Goal: Task Accomplishment & Management: Manage account settings

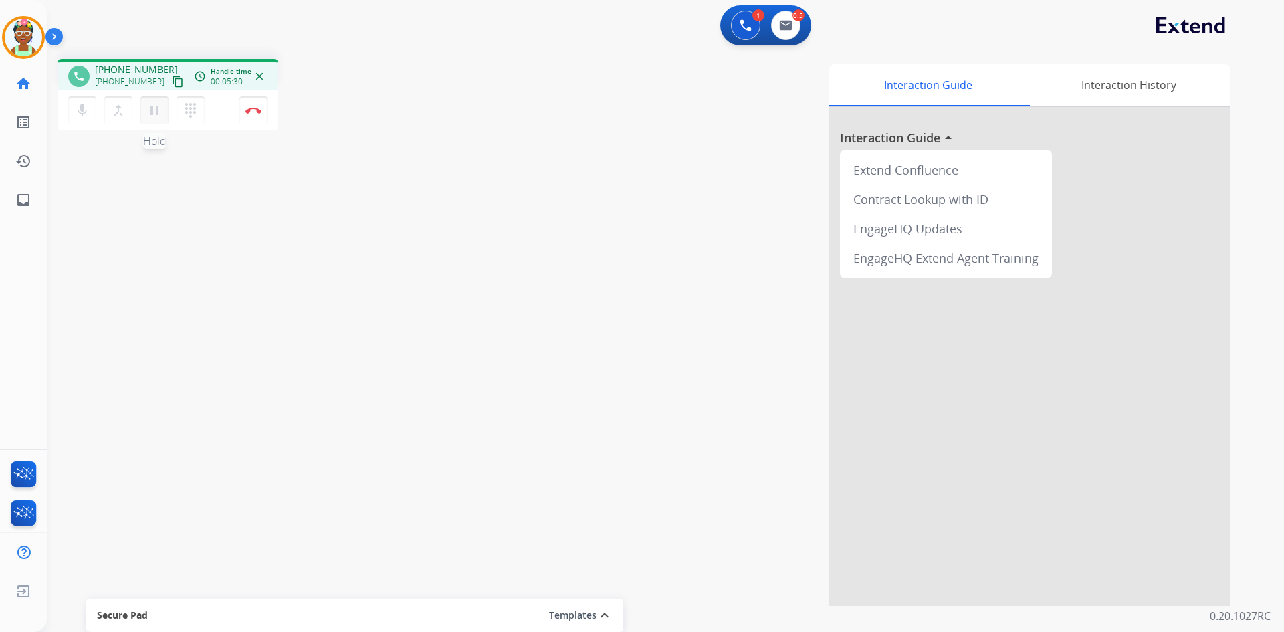
click at [156, 112] on mat-icon "pause" at bounding box center [154, 110] width 16 height 16
click at [150, 115] on mat-icon "play_arrow" at bounding box center [154, 110] width 16 height 16
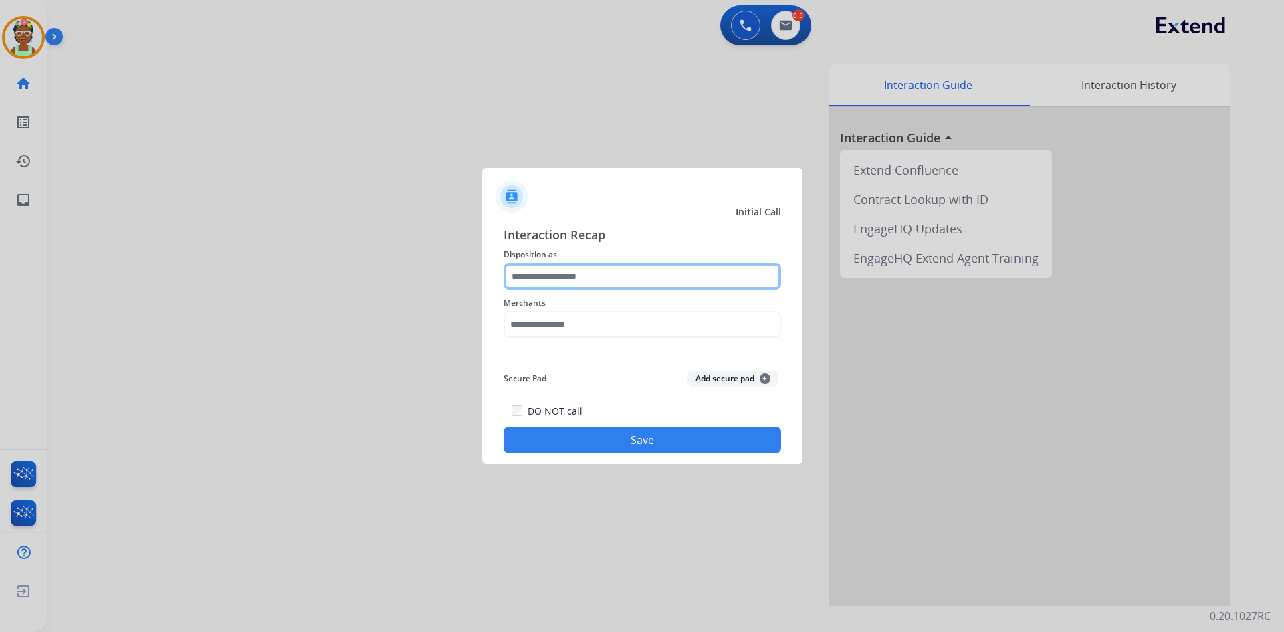
click at [672, 277] on input "text" at bounding box center [641, 276] width 277 height 27
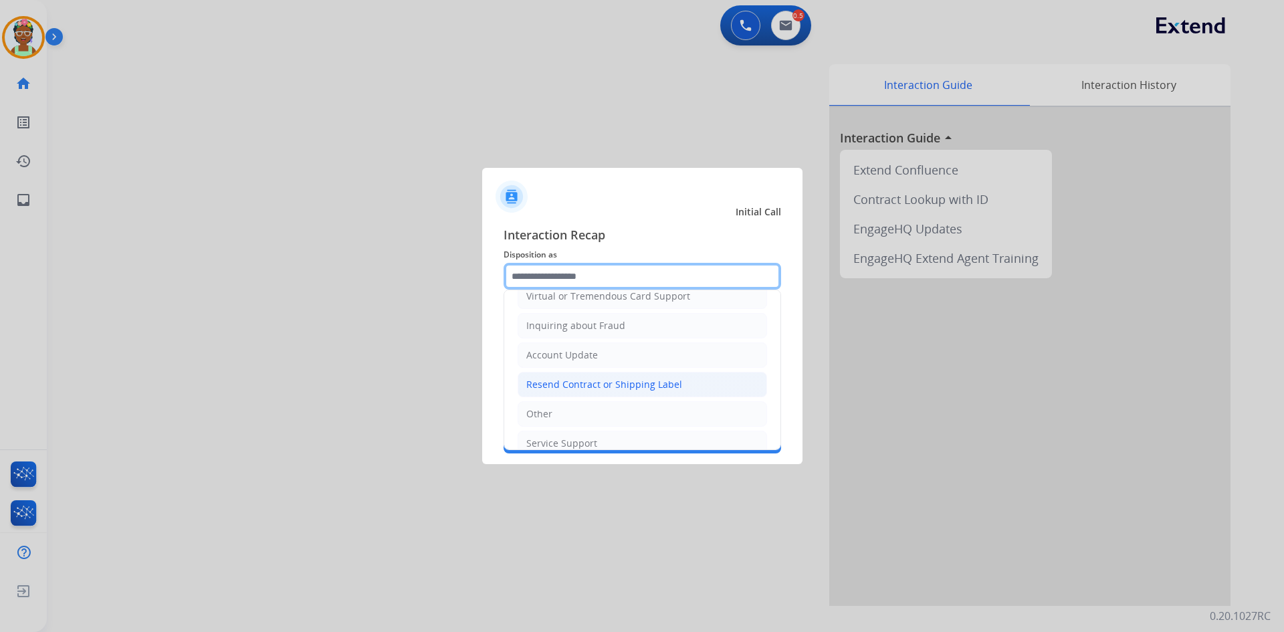
scroll to position [201, 0]
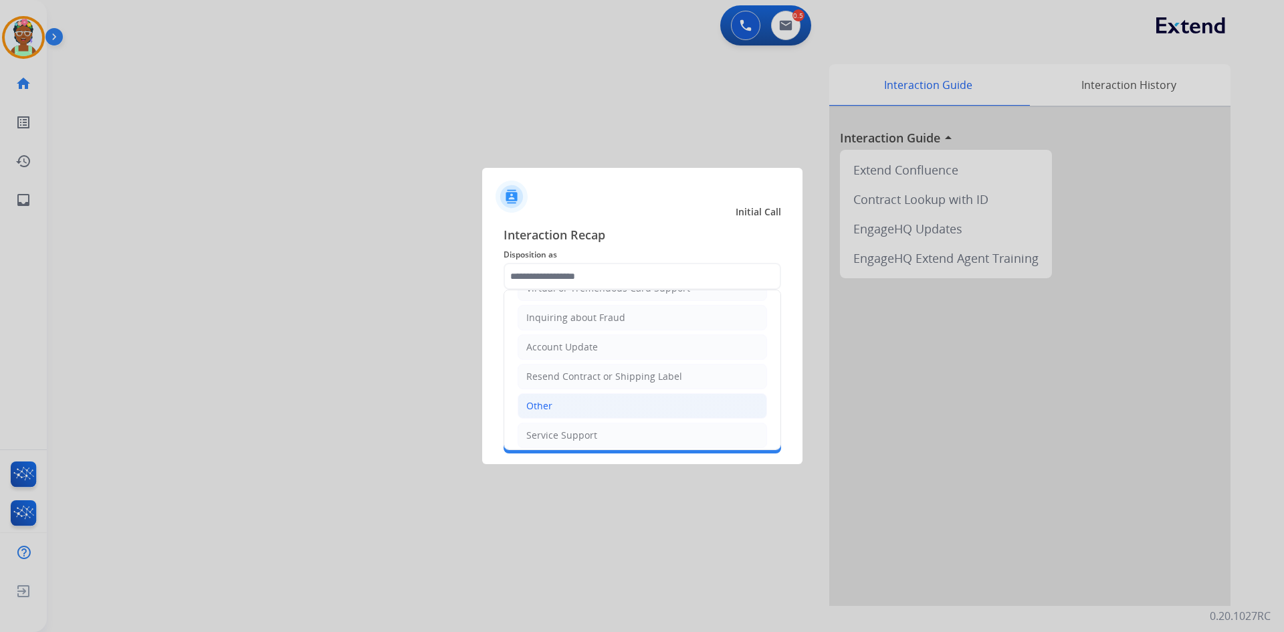
click at [593, 397] on li "Other" at bounding box center [641, 405] width 249 height 25
type input "*****"
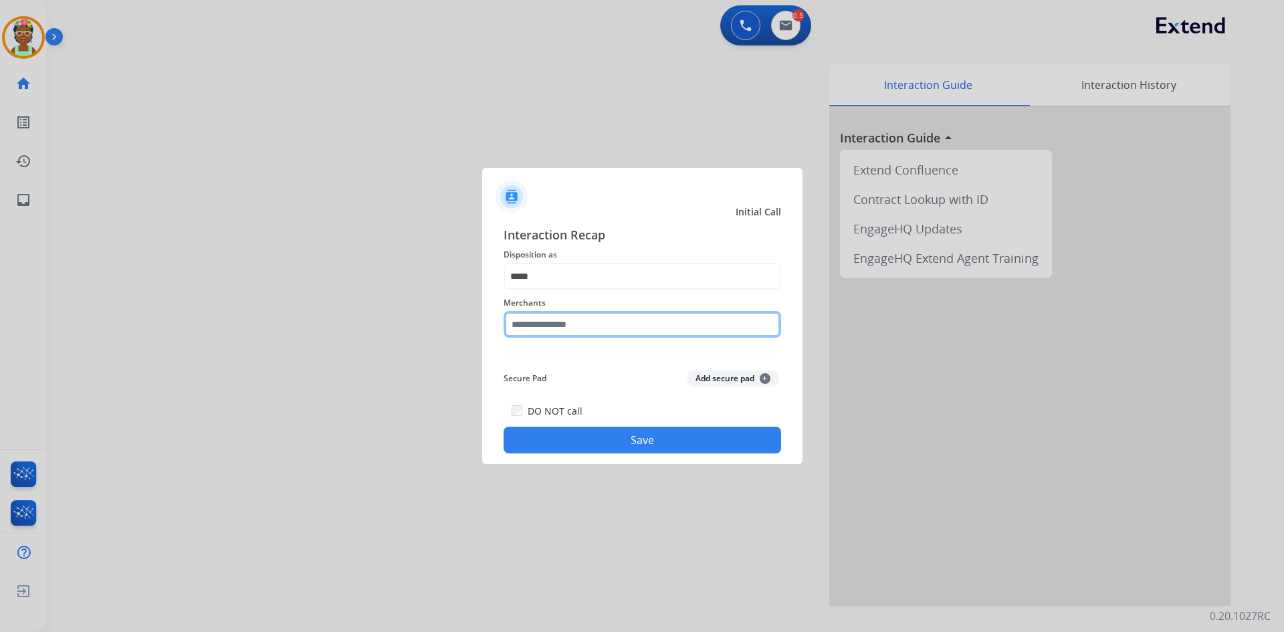
click at [603, 322] on input "text" at bounding box center [641, 324] width 277 height 27
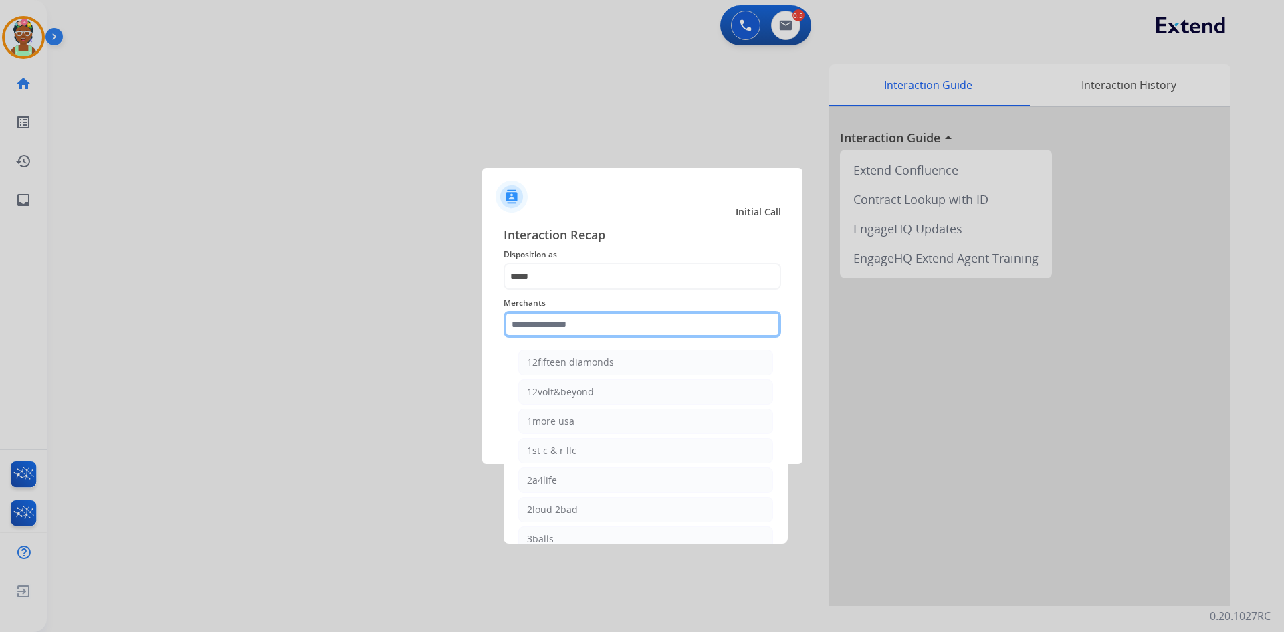
click at [551, 323] on input "text" at bounding box center [641, 324] width 277 height 27
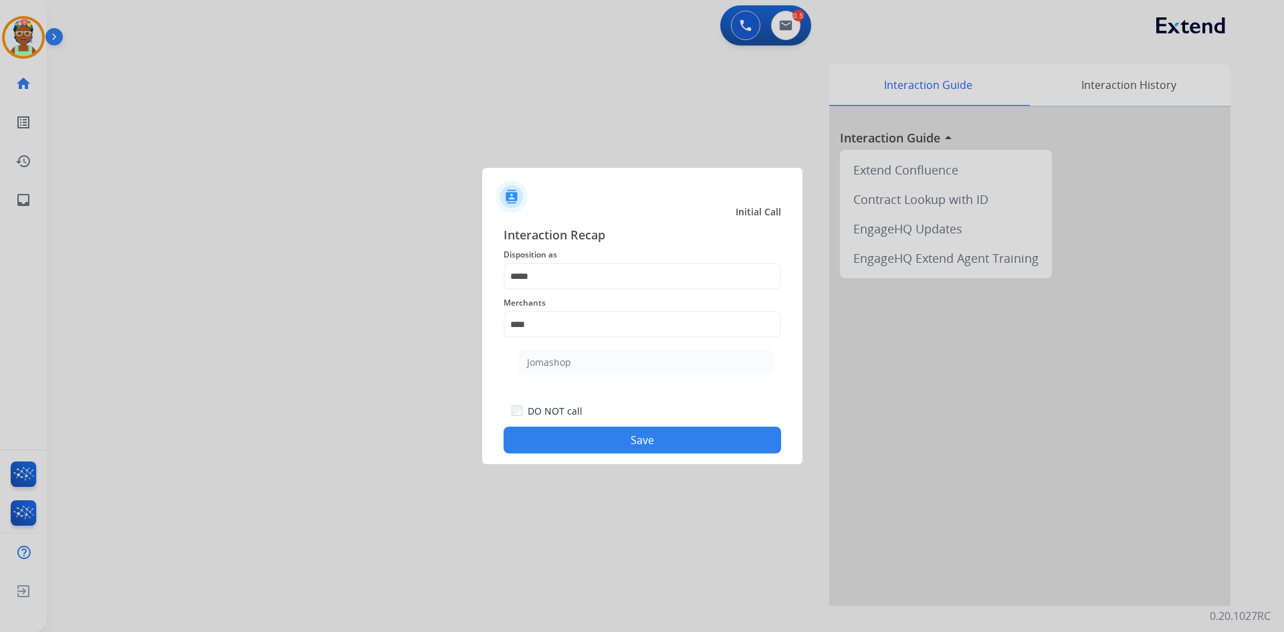
click at [568, 359] on div "Jomashop" at bounding box center [549, 362] width 44 height 13
type input "********"
click at [604, 433] on button "Save" at bounding box center [641, 440] width 277 height 27
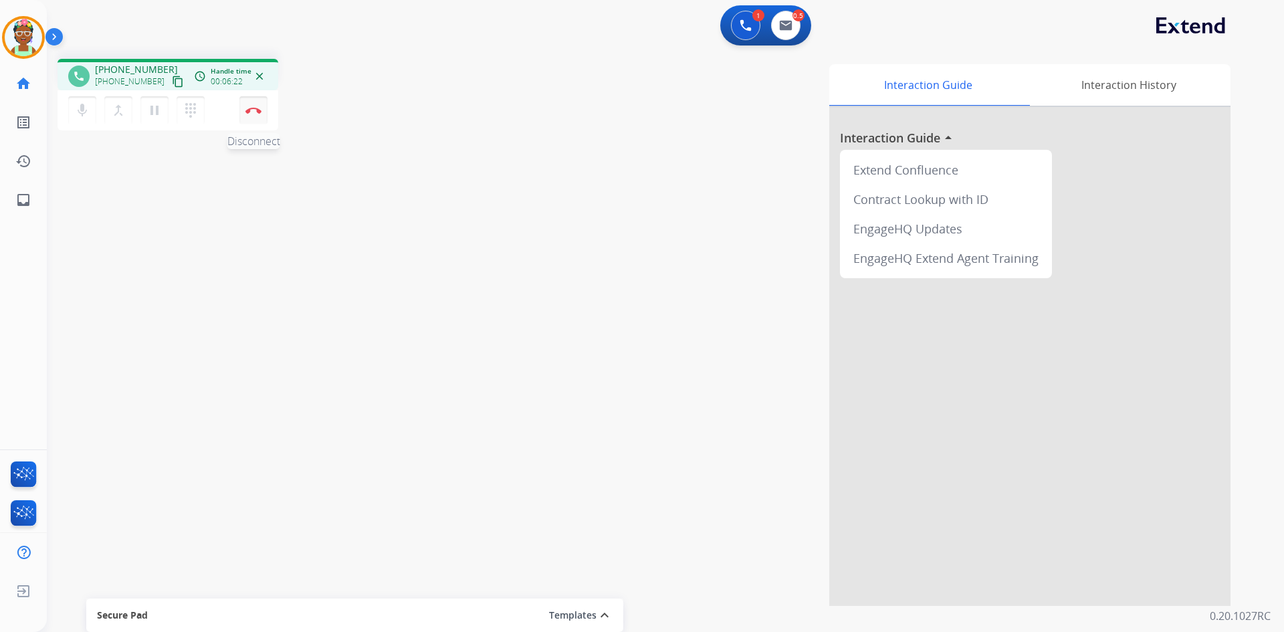
click at [252, 110] on img at bounding box center [253, 110] width 16 height 7
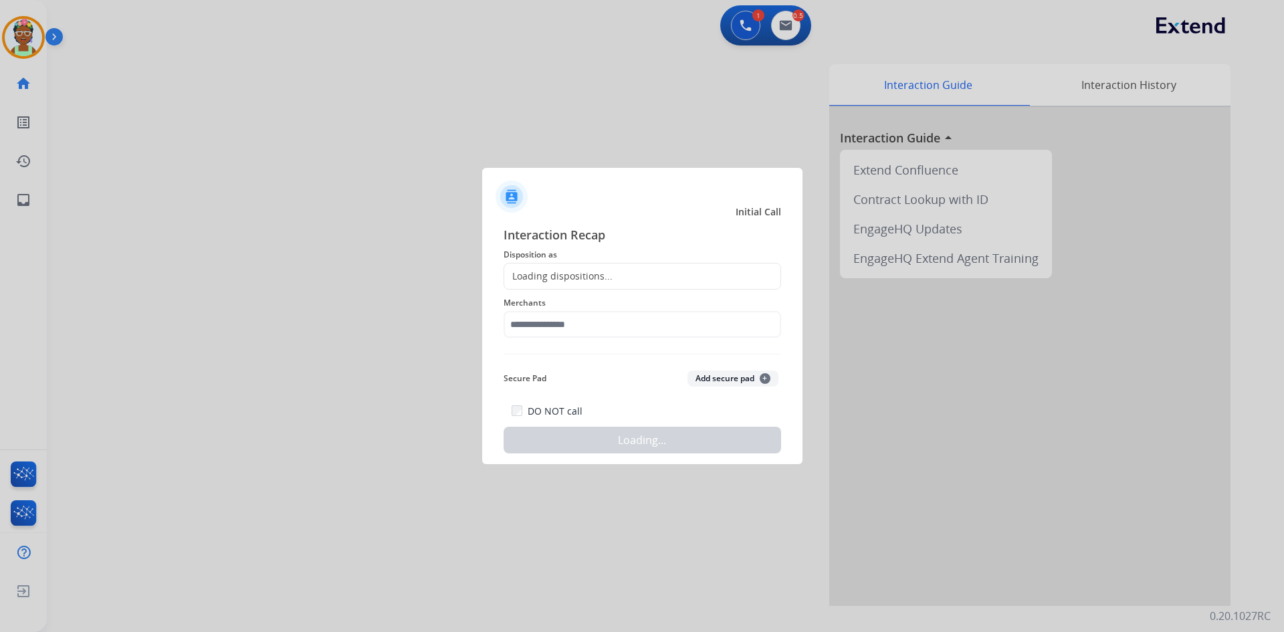
click at [585, 281] on div "Loading dispositions..." at bounding box center [558, 275] width 108 height 13
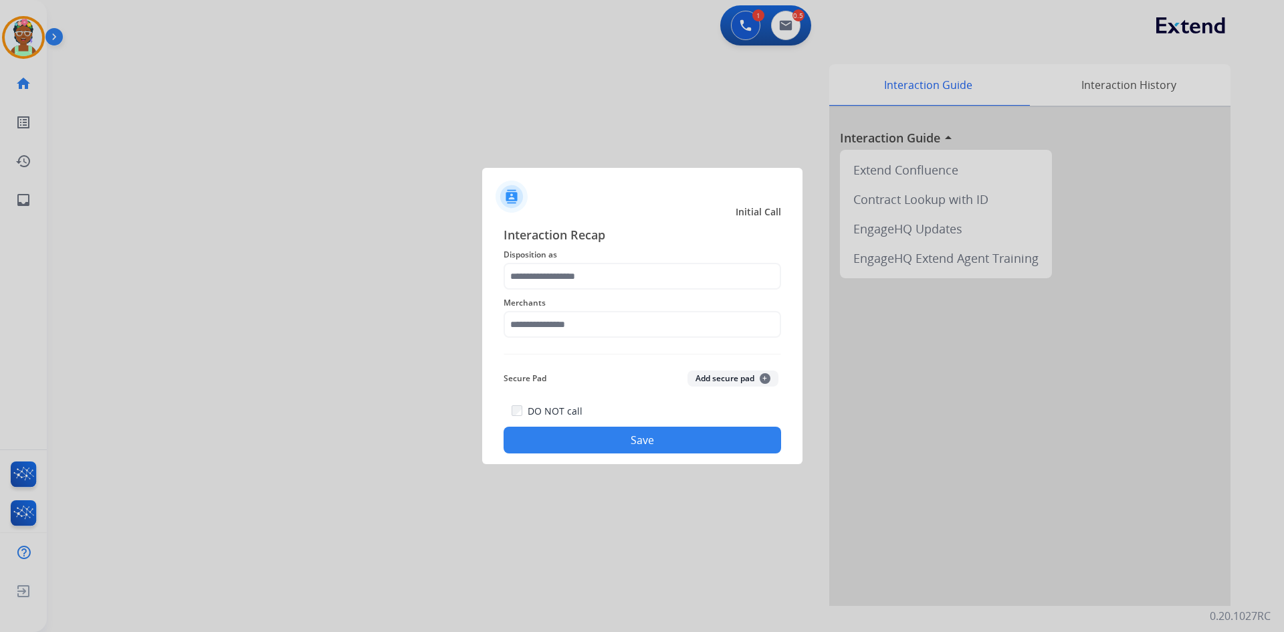
click at [316, 239] on div at bounding box center [642, 316] width 1284 height 632
click at [572, 275] on input "text" at bounding box center [641, 276] width 277 height 27
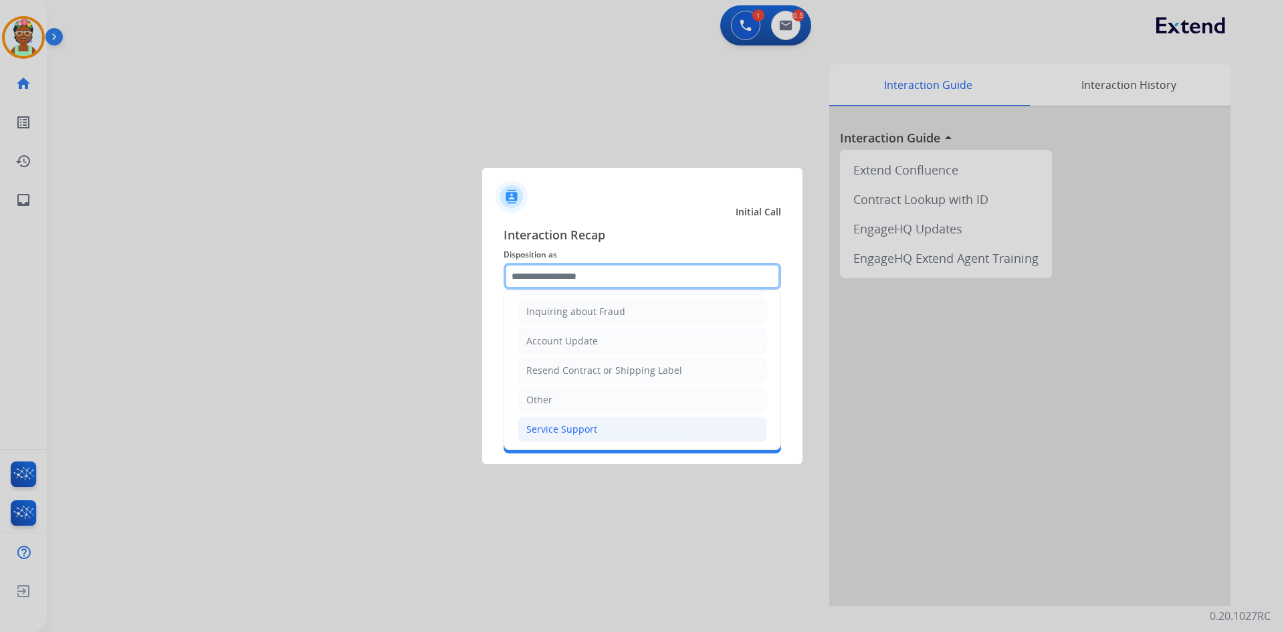
scroll to position [209, 0]
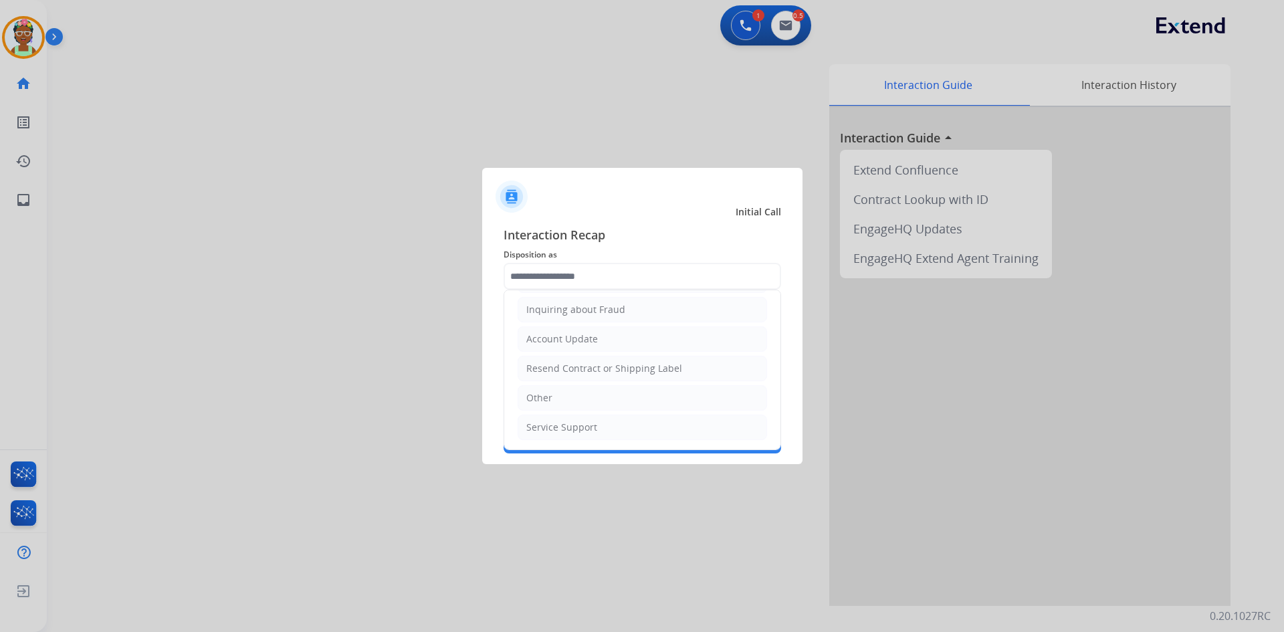
click at [643, 391] on li "Other" at bounding box center [641, 397] width 249 height 25
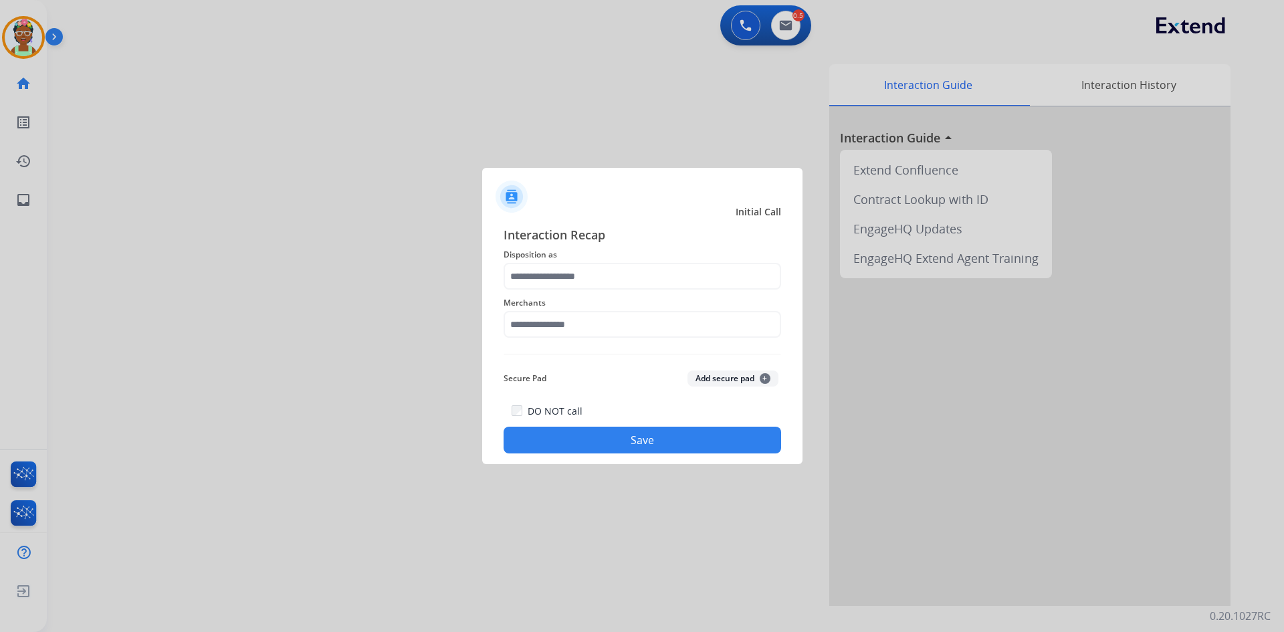
type input "*****"
click at [596, 318] on input "text" at bounding box center [641, 324] width 277 height 27
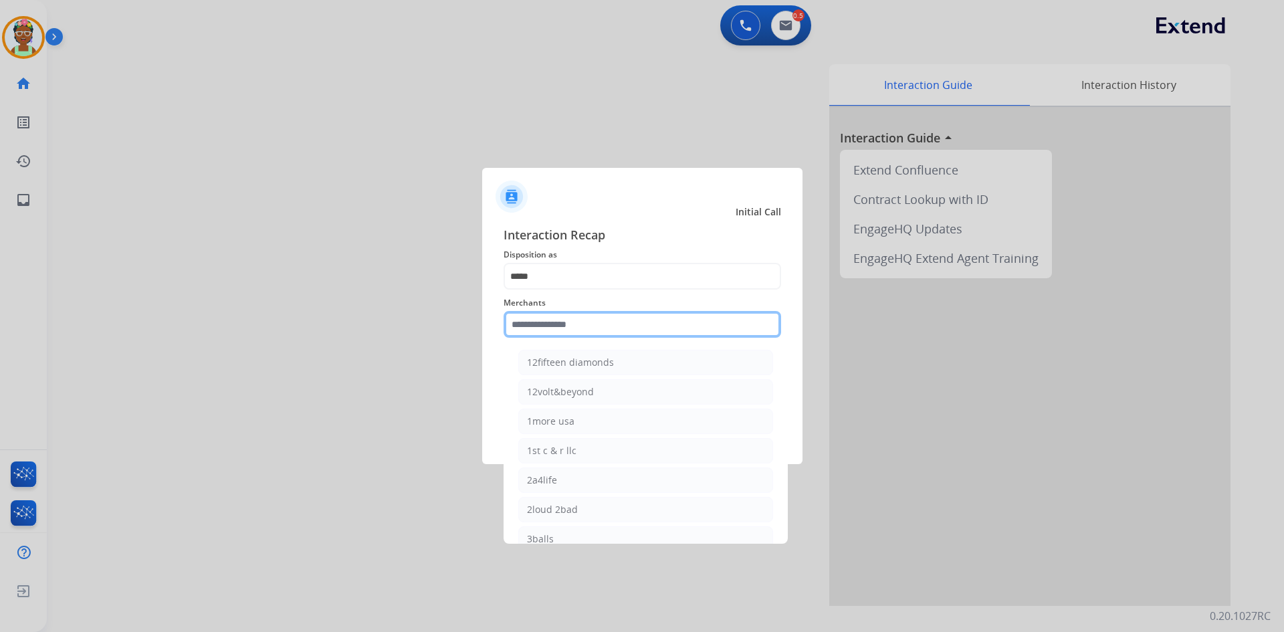
type input "*"
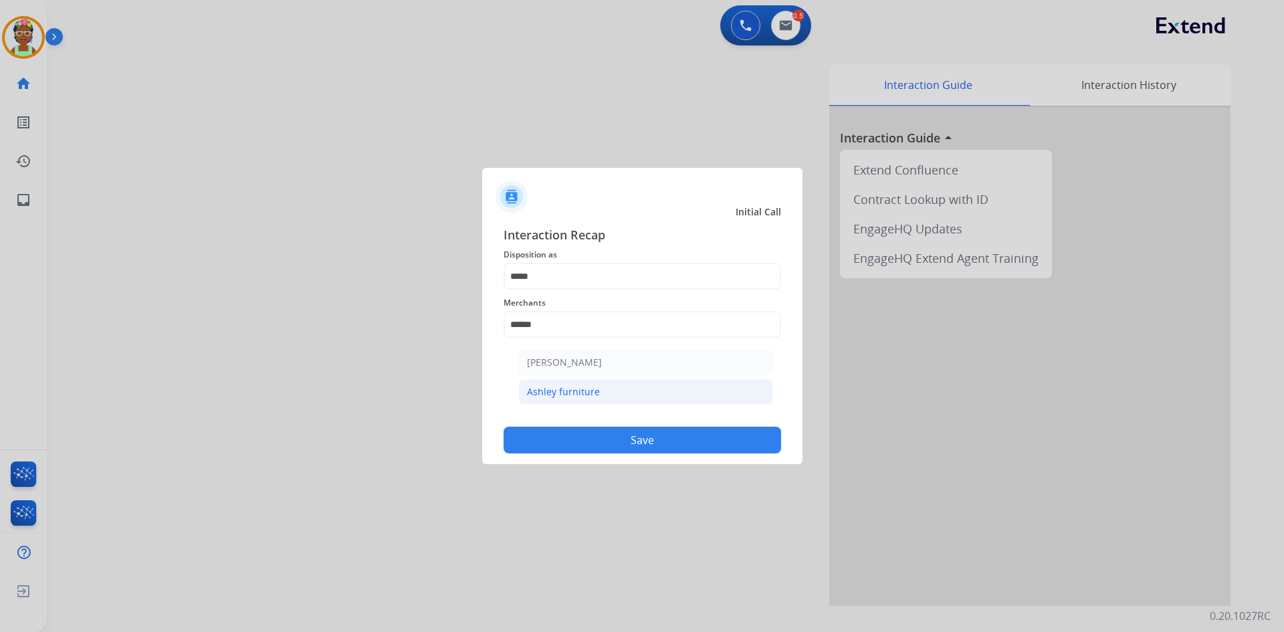
click at [640, 383] on li "Ashley furniture" at bounding box center [645, 391] width 255 height 25
type input "**********"
click at [611, 437] on button "Save" at bounding box center [641, 440] width 277 height 27
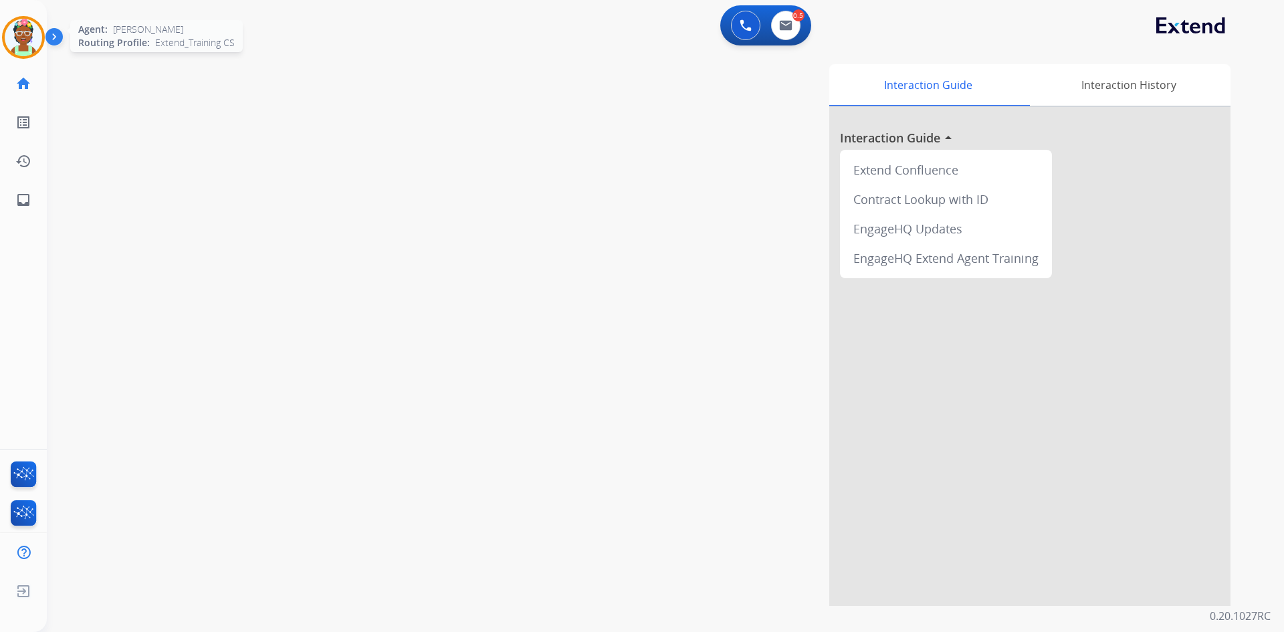
click at [19, 39] on img at bounding box center [23, 37] width 37 height 37
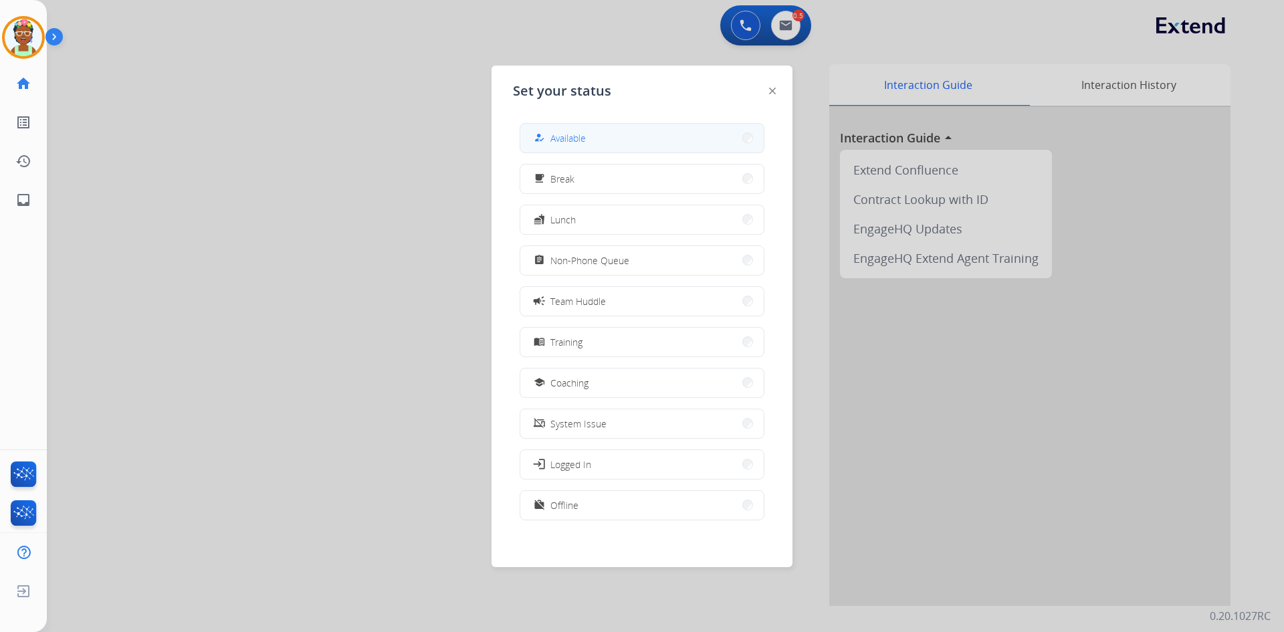
click at [596, 136] on button "how_to_reg Available" at bounding box center [641, 138] width 243 height 29
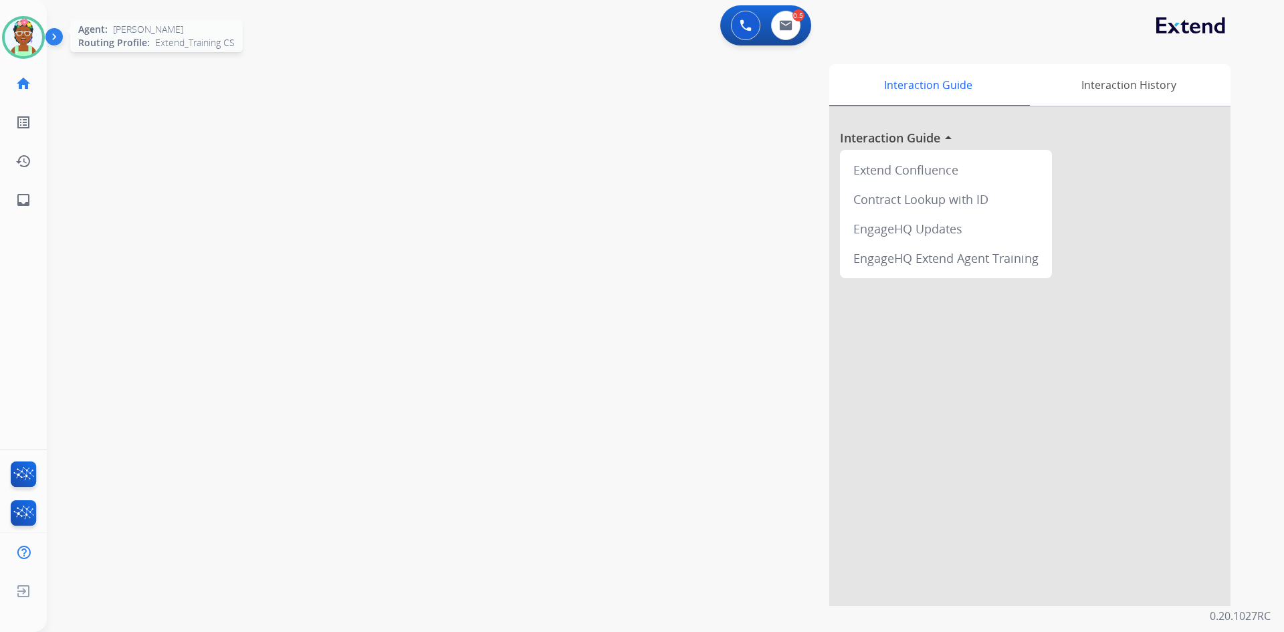
click at [11, 44] on img at bounding box center [23, 37] width 37 height 37
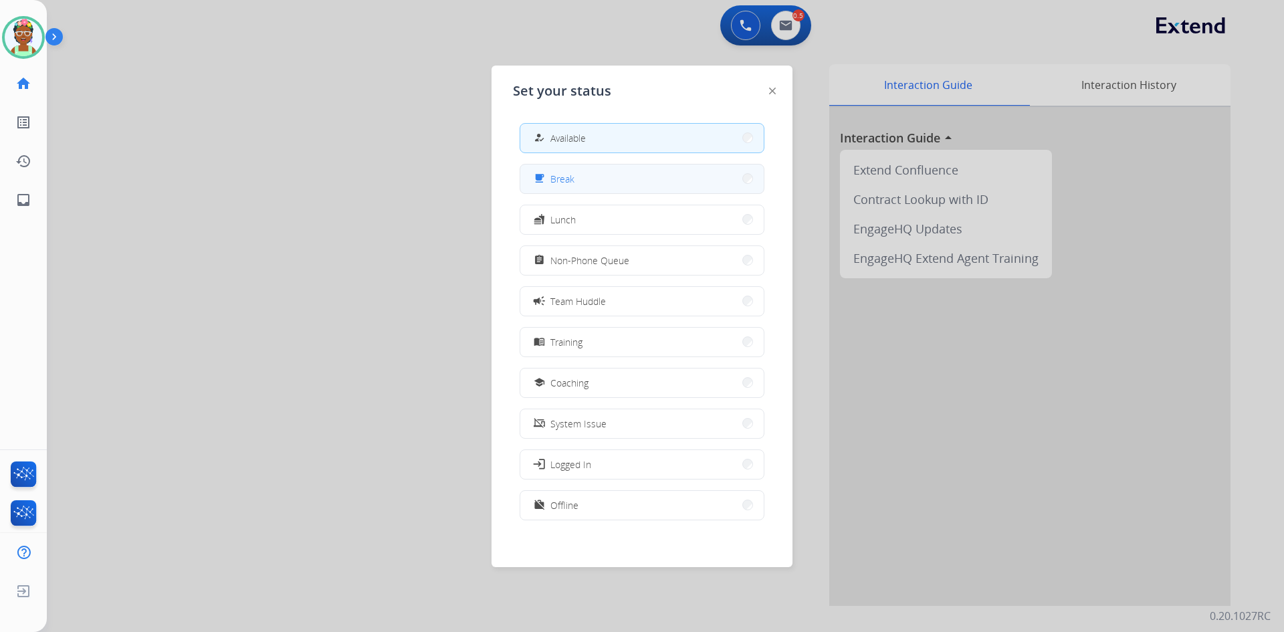
click at [626, 175] on button "free_breakfast Break" at bounding box center [641, 178] width 243 height 29
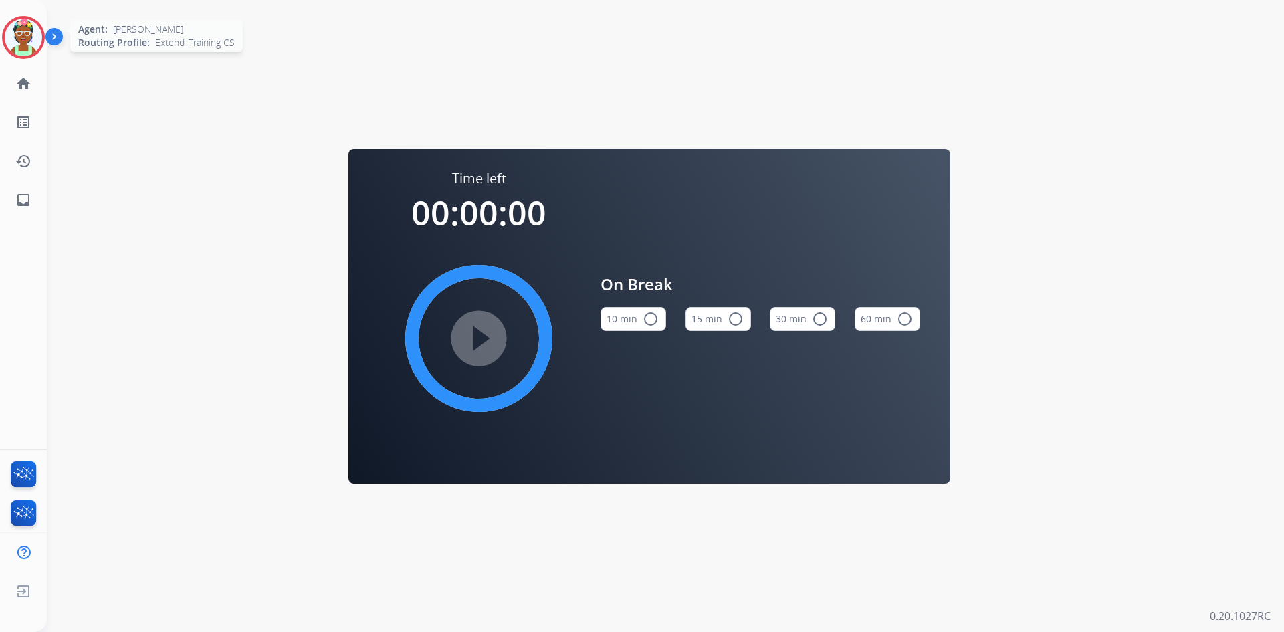
click at [31, 41] on img at bounding box center [23, 37] width 37 height 37
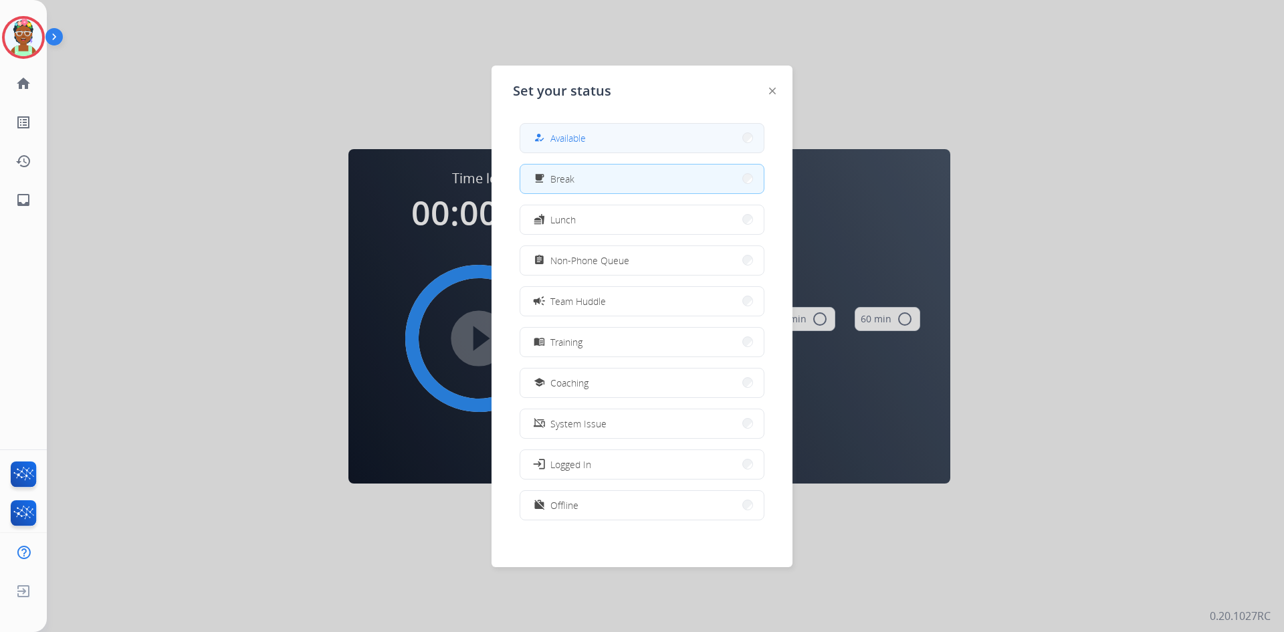
click at [608, 133] on button "how_to_reg Available" at bounding box center [641, 138] width 243 height 29
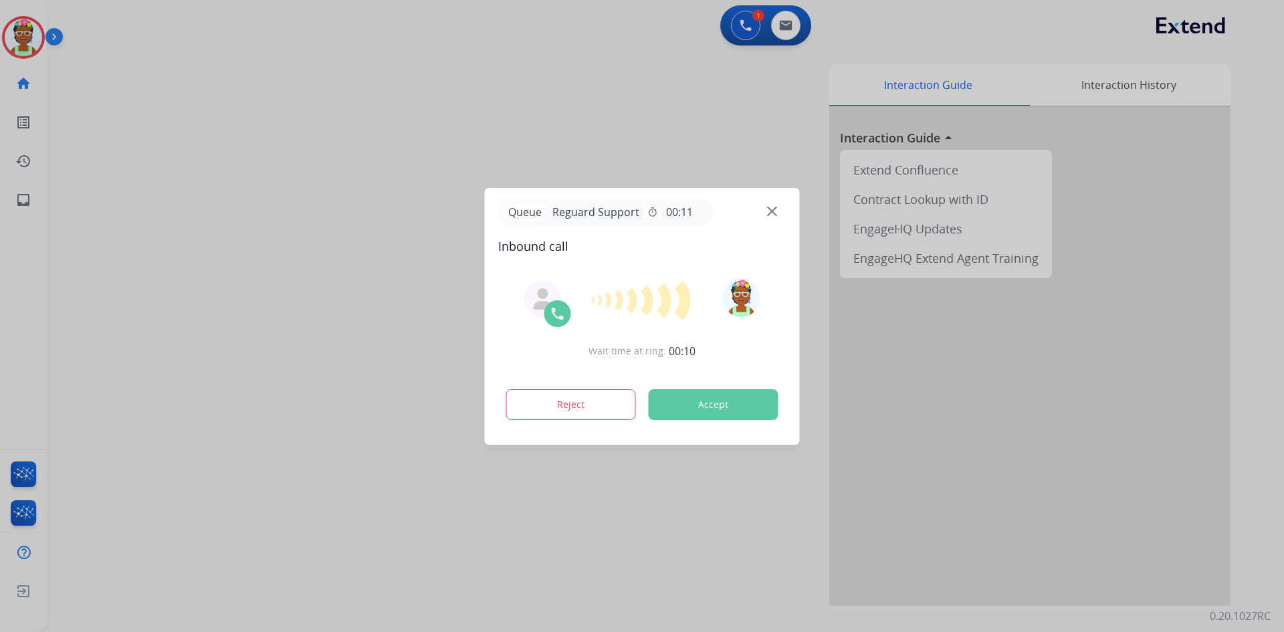
click at [716, 404] on button "Accept" at bounding box center [713, 404] width 130 height 31
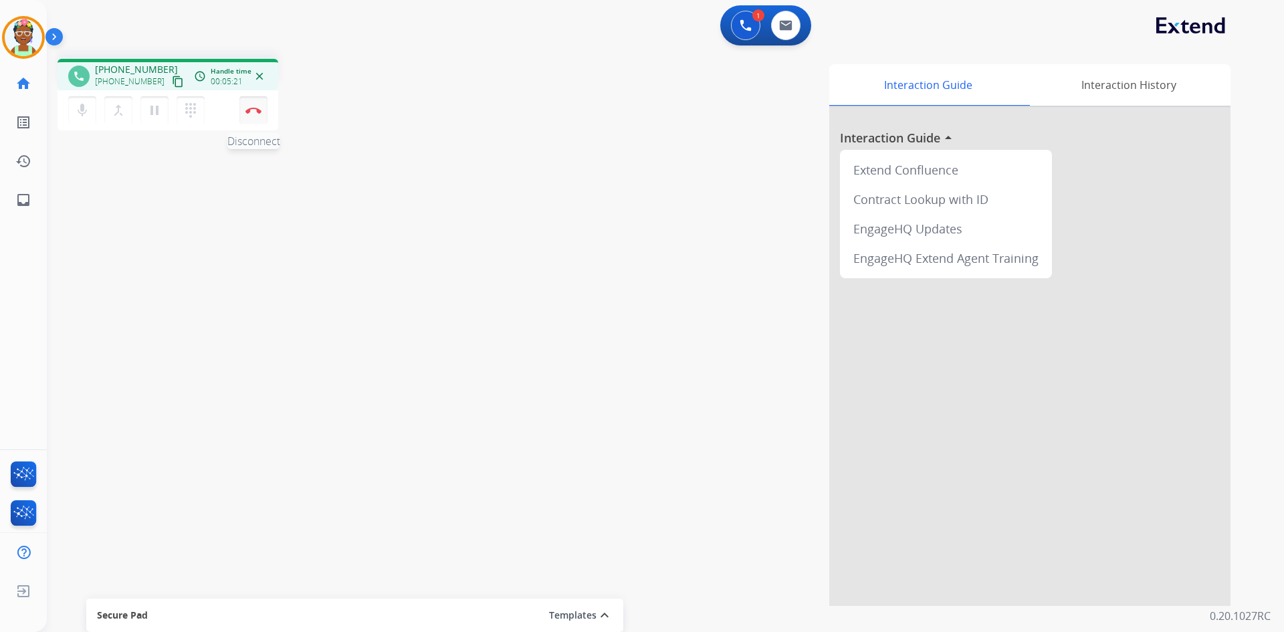
click at [254, 112] on img at bounding box center [253, 110] width 16 height 7
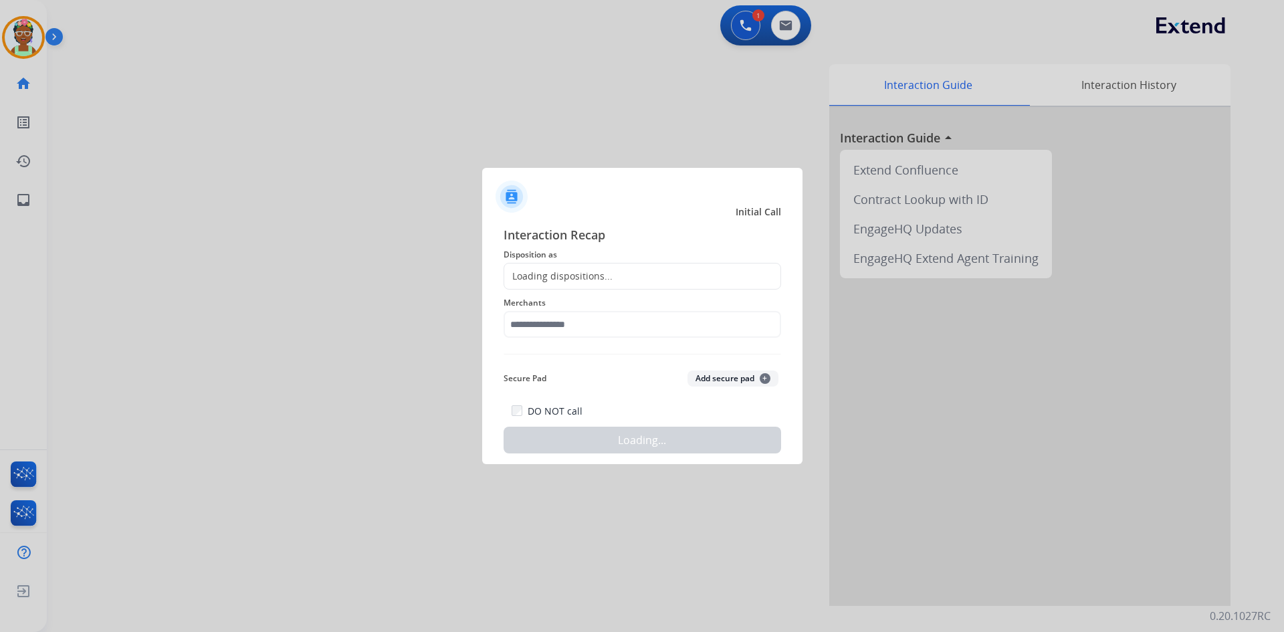
click at [648, 259] on span "Disposition as" at bounding box center [641, 255] width 277 height 16
click at [649, 268] on div "Loading dispositions..." at bounding box center [641, 276] width 277 height 27
click at [646, 276] on div "Loading dispositions..." at bounding box center [641, 276] width 277 height 27
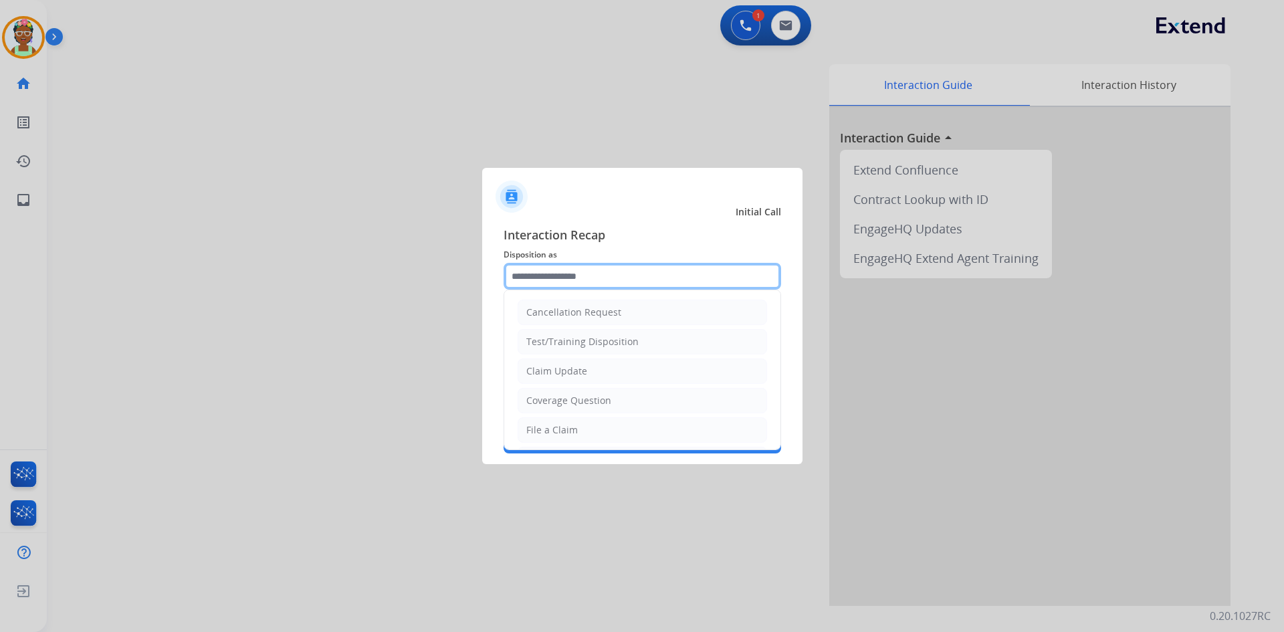
click at [640, 283] on input "text" at bounding box center [641, 276] width 277 height 27
click at [605, 423] on li "File a Claim" at bounding box center [641, 429] width 249 height 25
type input "**********"
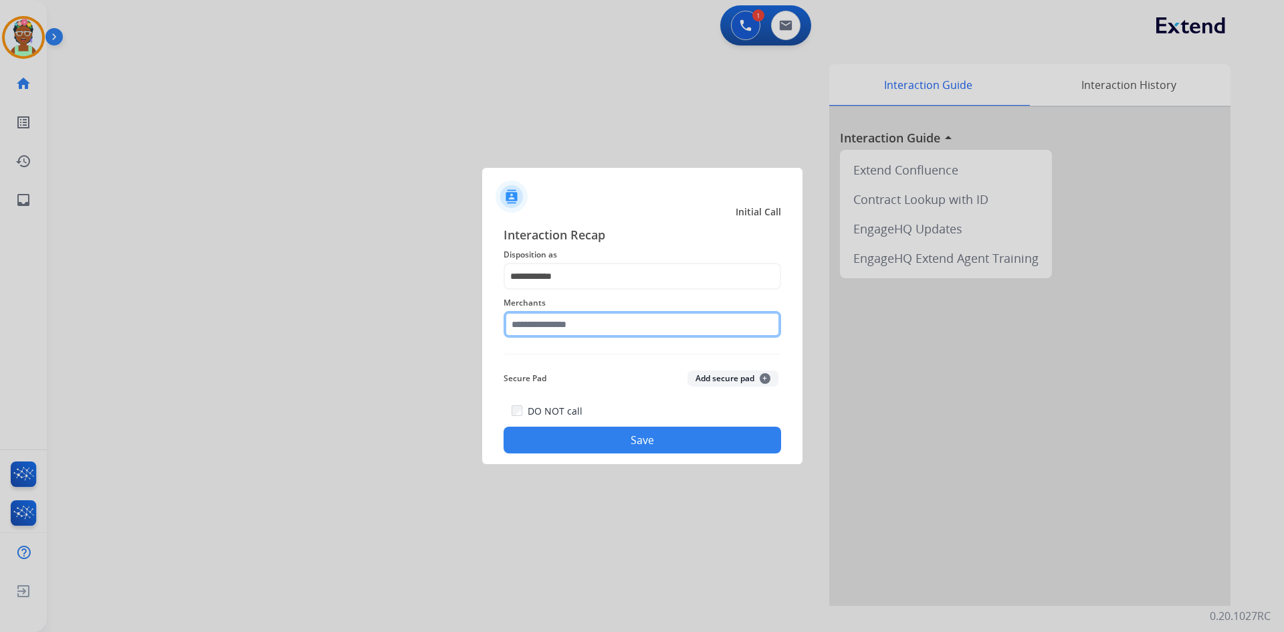
drag, startPoint x: 661, startPoint y: 323, endPoint x: 656, endPoint y: 328, distance: 7.1
click at [660, 324] on input "text" at bounding box center [641, 324] width 277 height 27
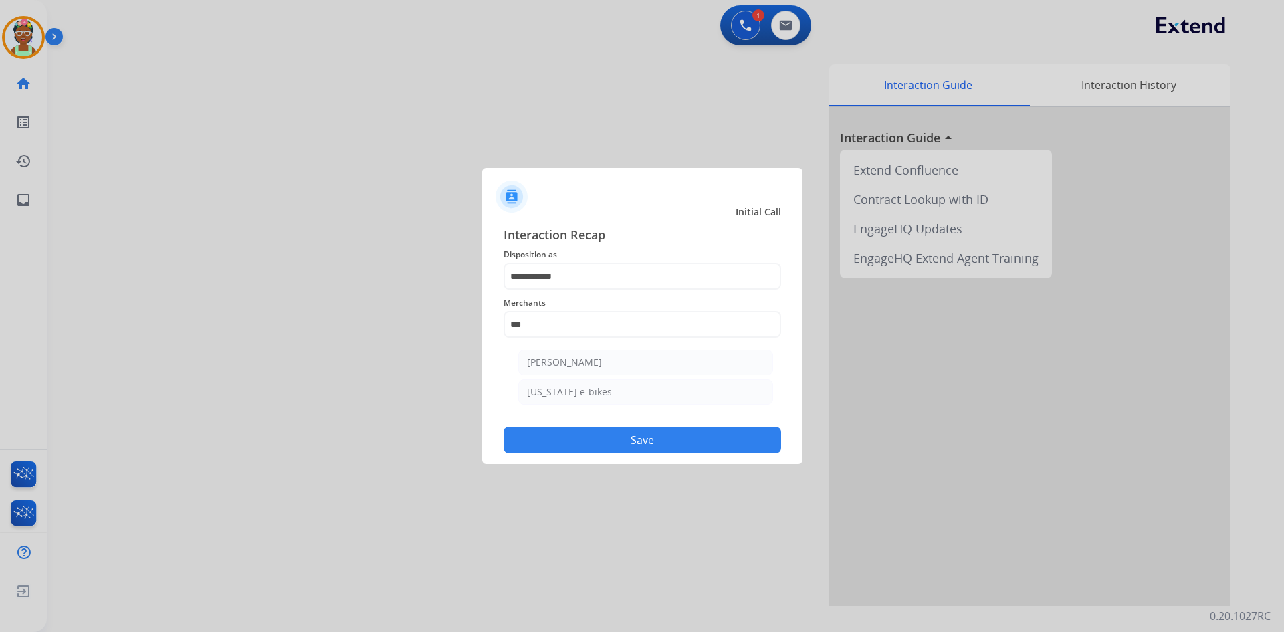
click at [646, 369] on li "[PERSON_NAME]" at bounding box center [645, 362] width 255 height 25
type input "**********"
click at [638, 433] on button "Save" at bounding box center [641, 440] width 277 height 27
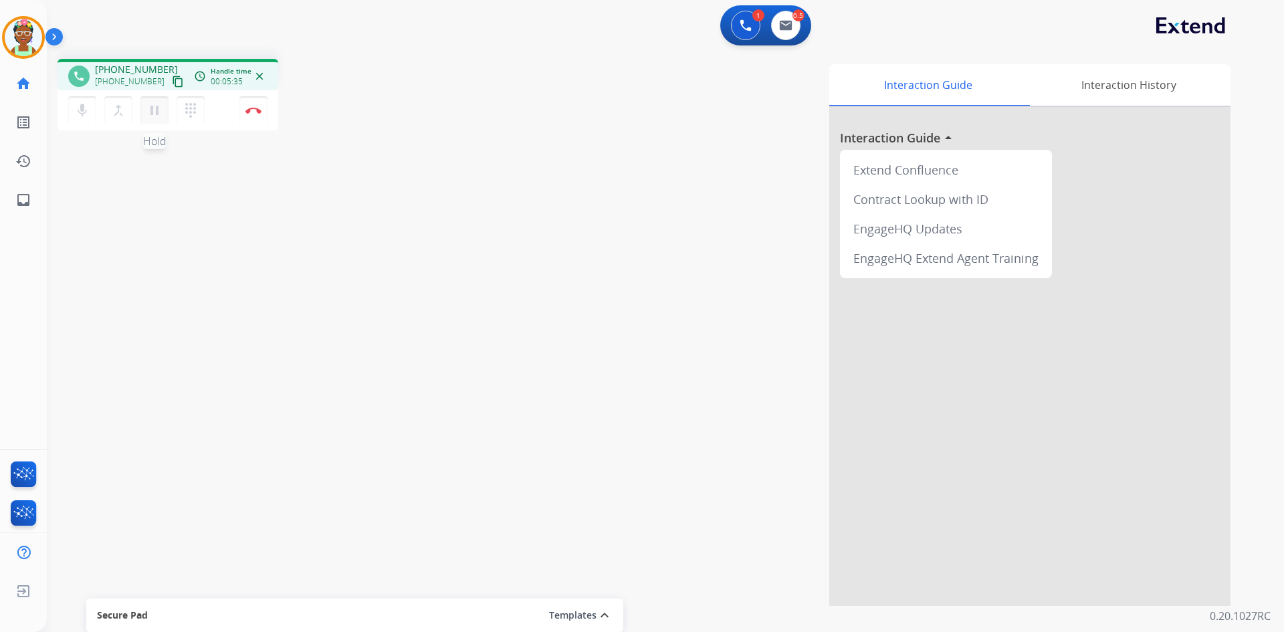
click at [157, 108] on mat-icon "pause" at bounding box center [154, 110] width 16 height 16
click at [152, 116] on mat-icon "play_arrow" at bounding box center [154, 110] width 16 height 16
click at [157, 106] on mat-icon "pause" at bounding box center [154, 110] width 16 height 16
click at [158, 110] on mat-icon "play_arrow" at bounding box center [154, 110] width 16 height 16
click at [158, 108] on mat-icon "pause" at bounding box center [154, 110] width 16 height 16
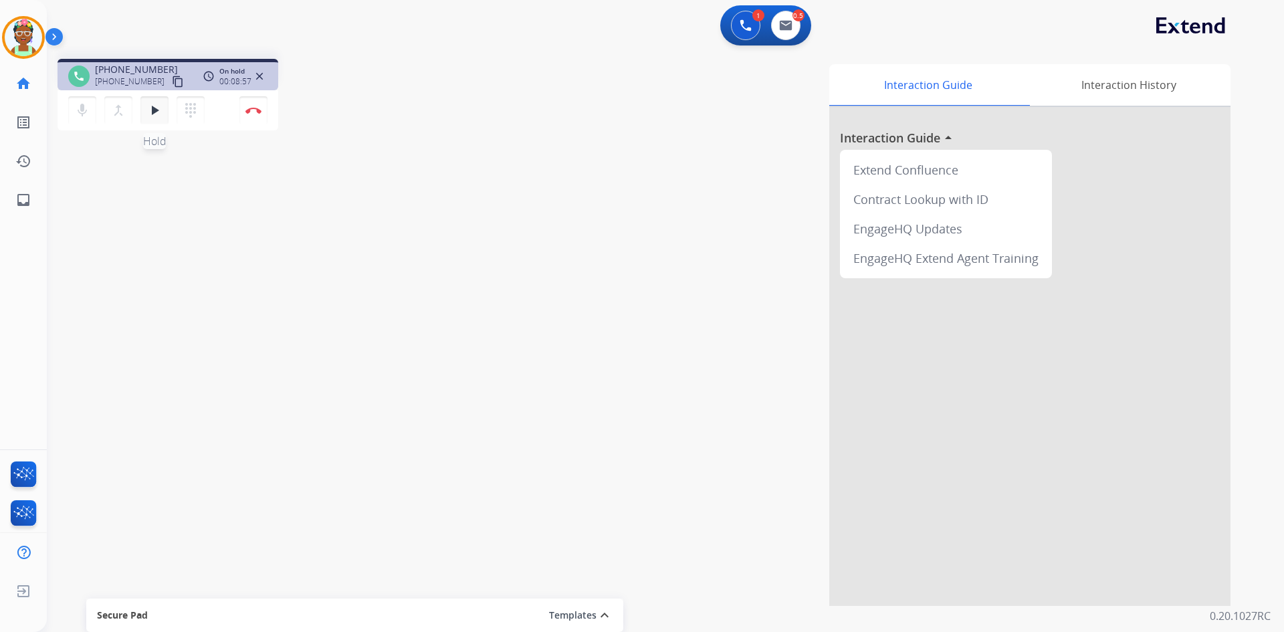
click at [161, 110] on button "play_arrow Hold" at bounding box center [154, 110] width 28 height 28
click at [152, 115] on mat-icon "pause" at bounding box center [154, 110] width 16 height 16
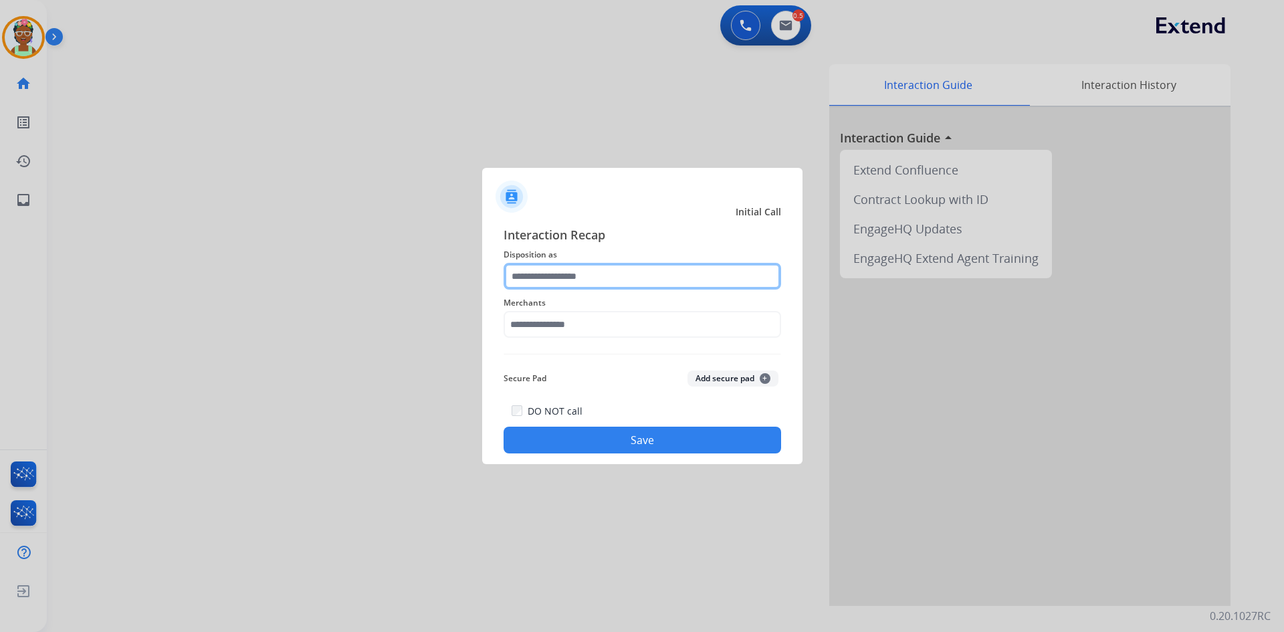
click at [605, 271] on input "text" at bounding box center [641, 276] width 277 height 27
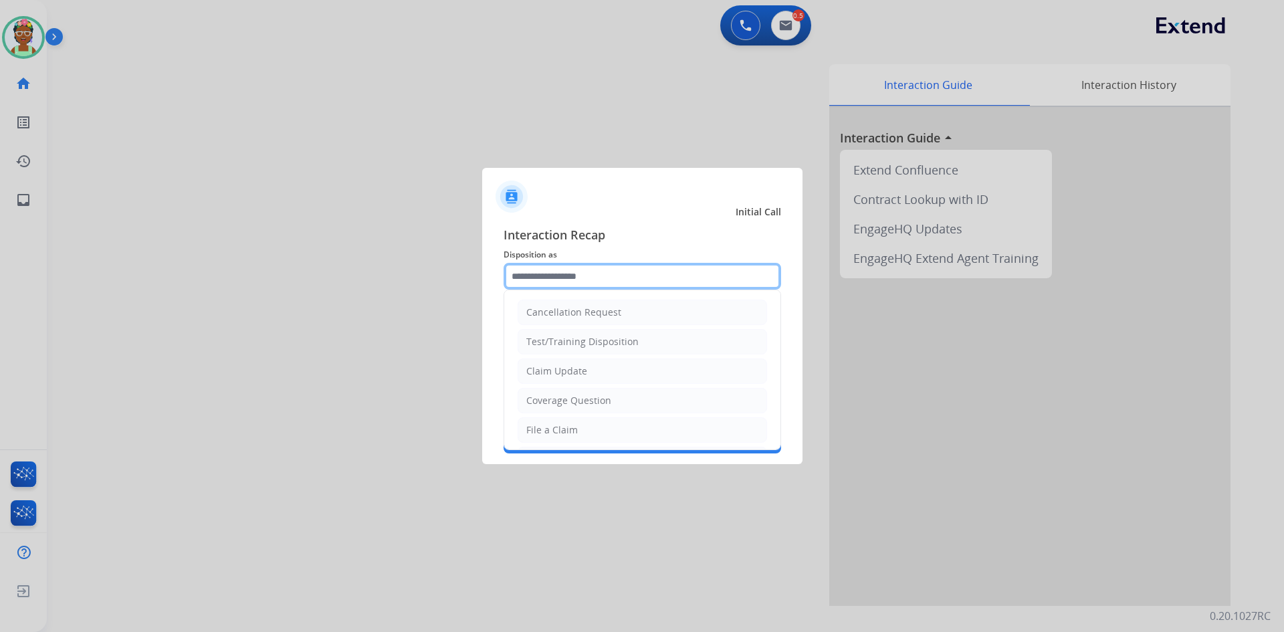
click at [624, 283] on input "text" at bounding box center [641, 276] width 277 height 27
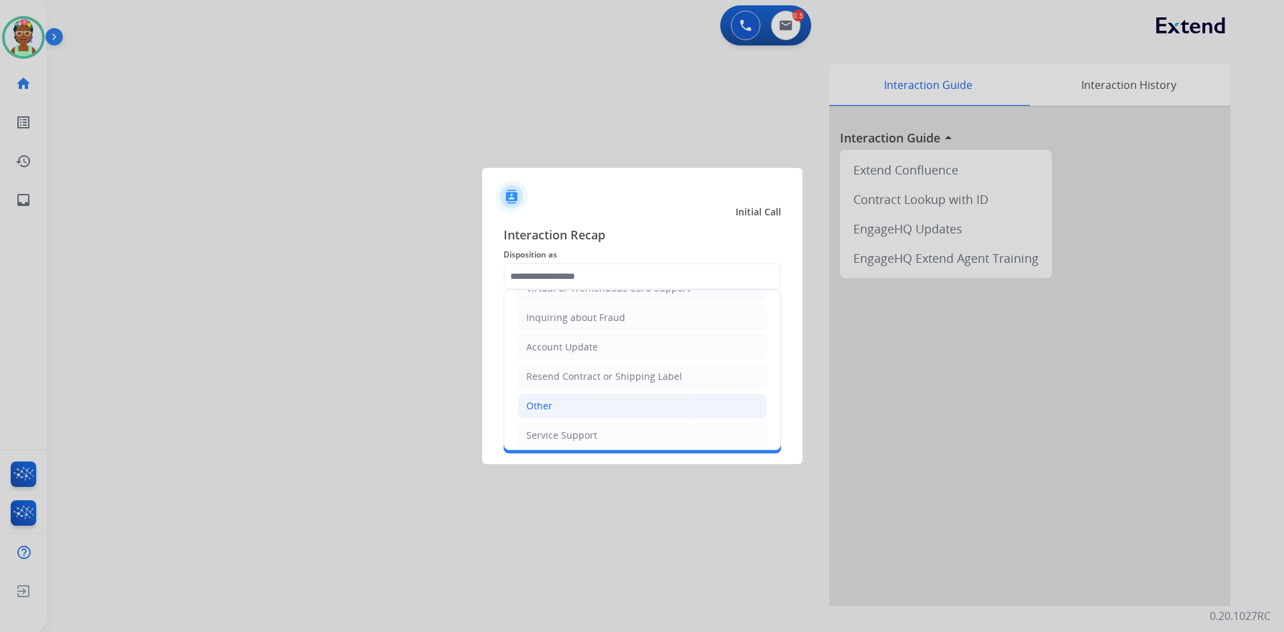
click at [584, 398] on li "Other" at bounding box center [641, 405] width 249 height 25
type input "*****"
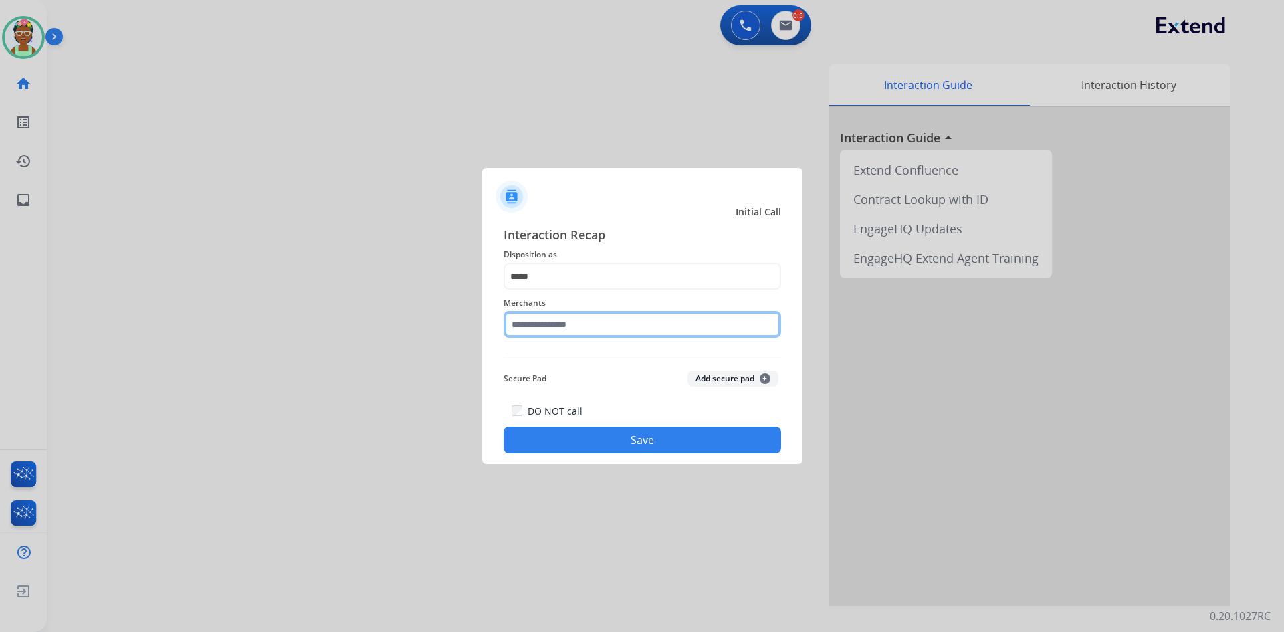
click at [574, 322] on input "text" at bounding box center [641, 324] width 277 height 27
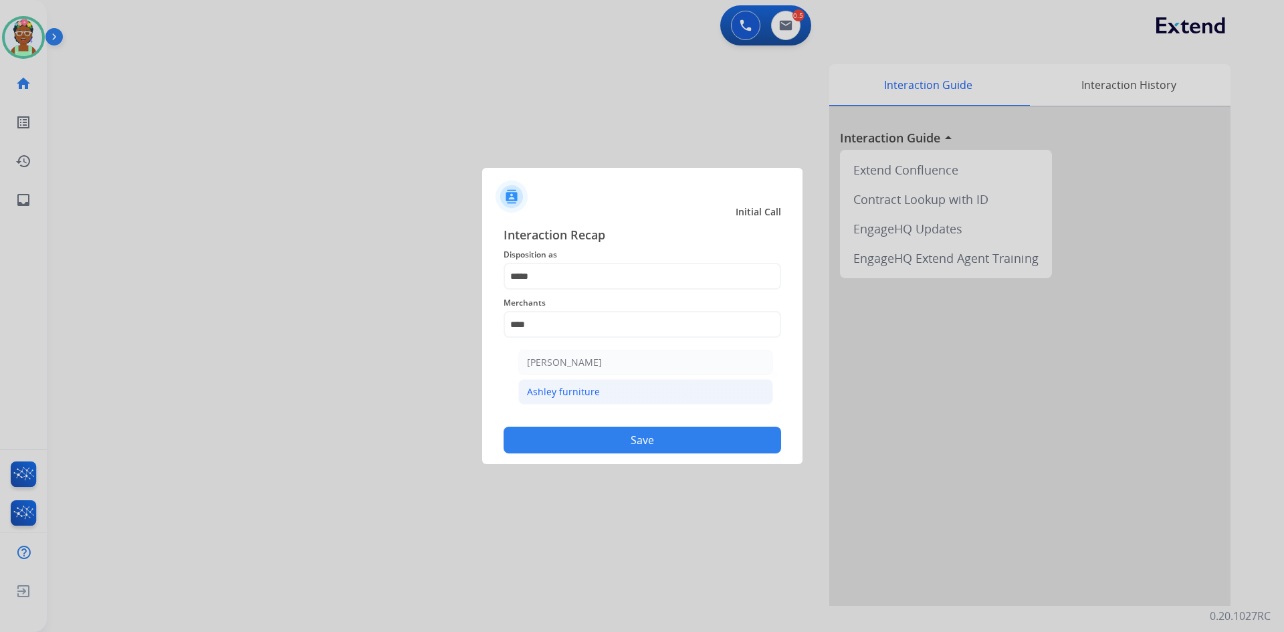
click at [580, 383] on li "Ashley furniture" at bounding box center [645, 391] width 255 height 25
type input "**********"
click at [566, 435] on button "Save" at bounding box center [641, 440] width 277 height 27
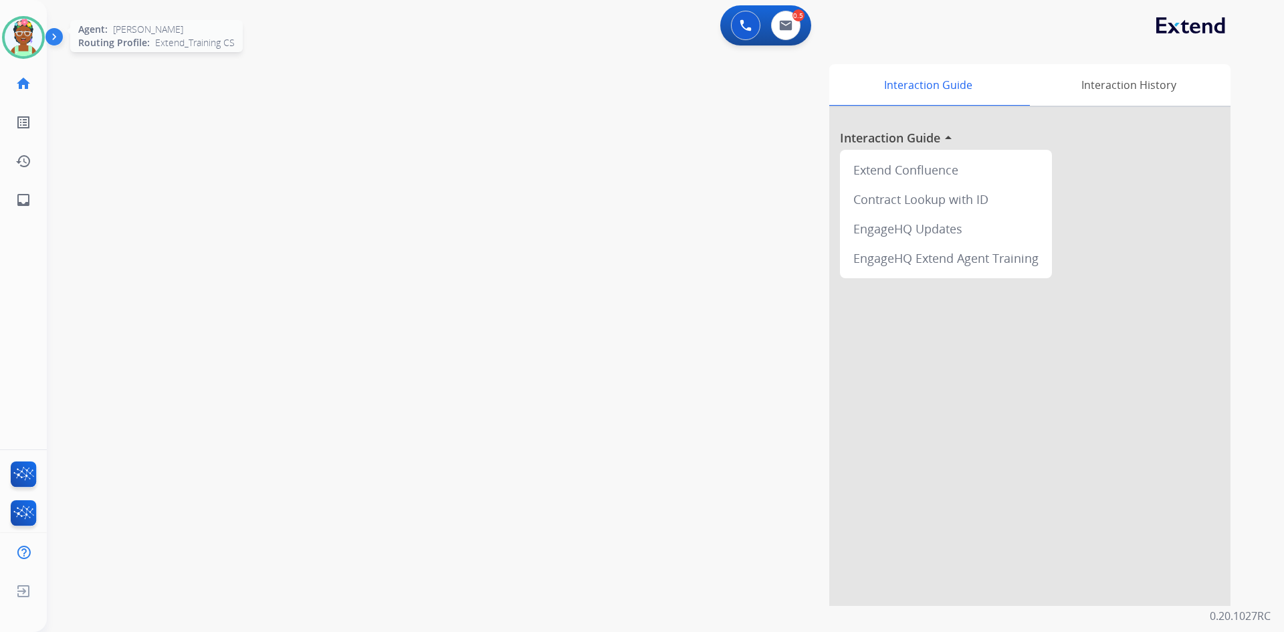
click at [21, 42] on img at bounding box center [23, 37] width 37 height 37
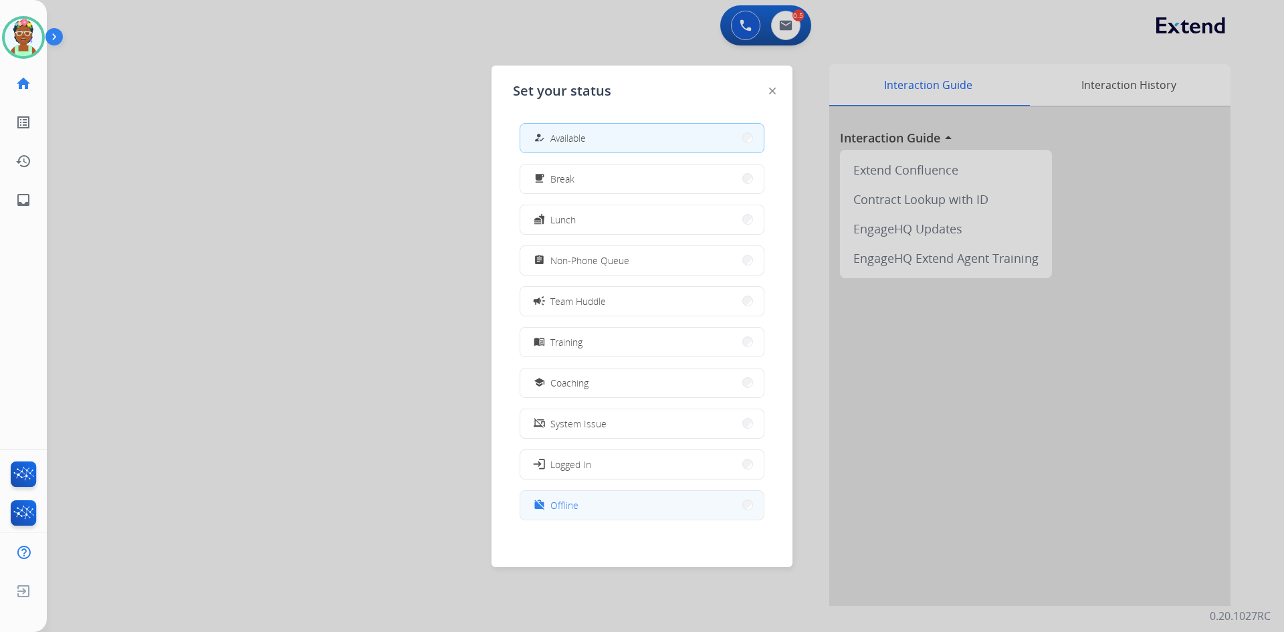
click at [578, 497] on button "work_off Offline" at bounding box center [641, 505] width 243 height 29
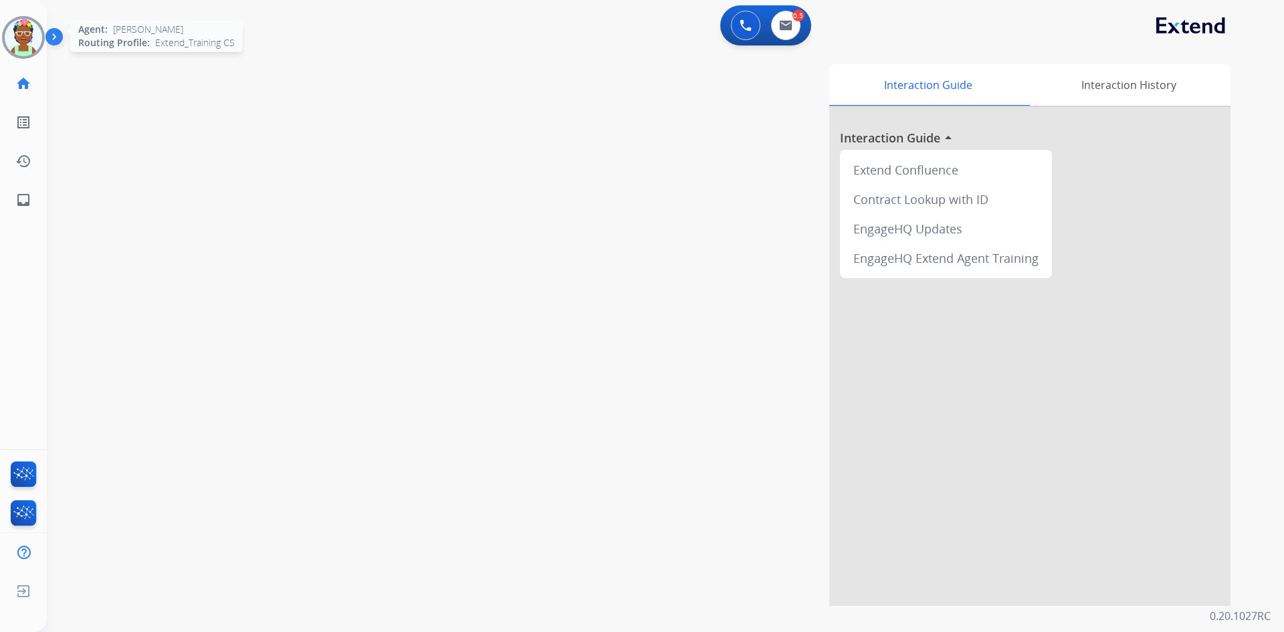
click at [25, 49] on img at bounding box center [23, 37] width 37 height 37
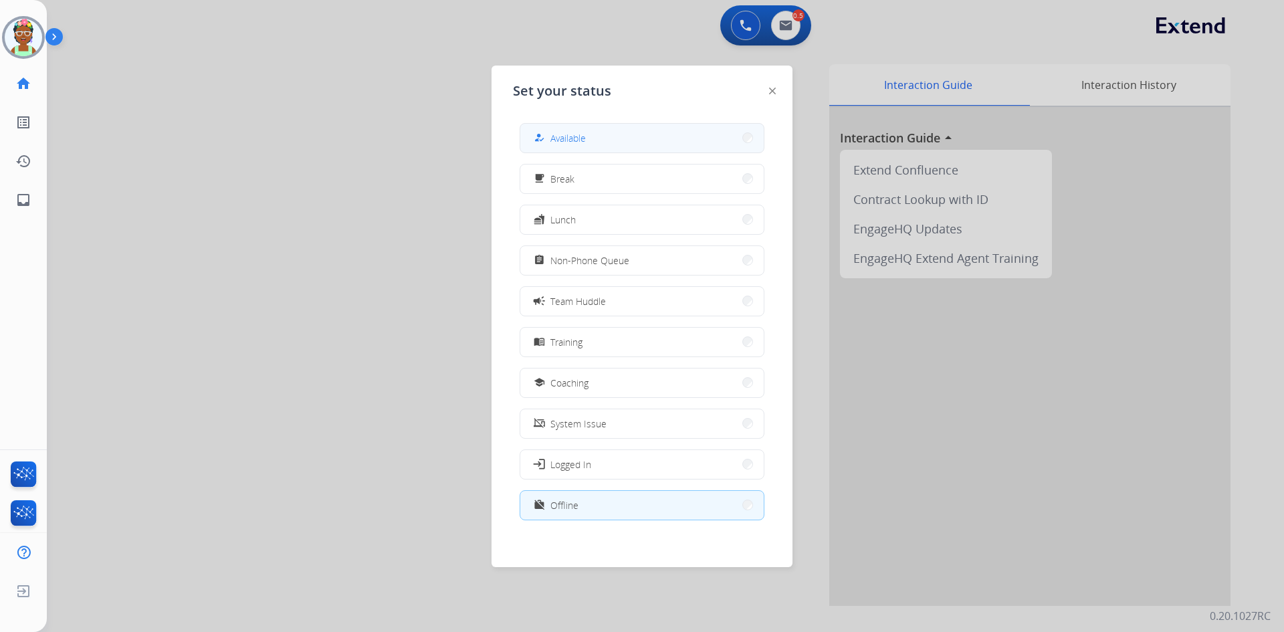
click at [620, 146] on button "how_to_reg Available" at bounding box center [641, 138] width 243 height 29
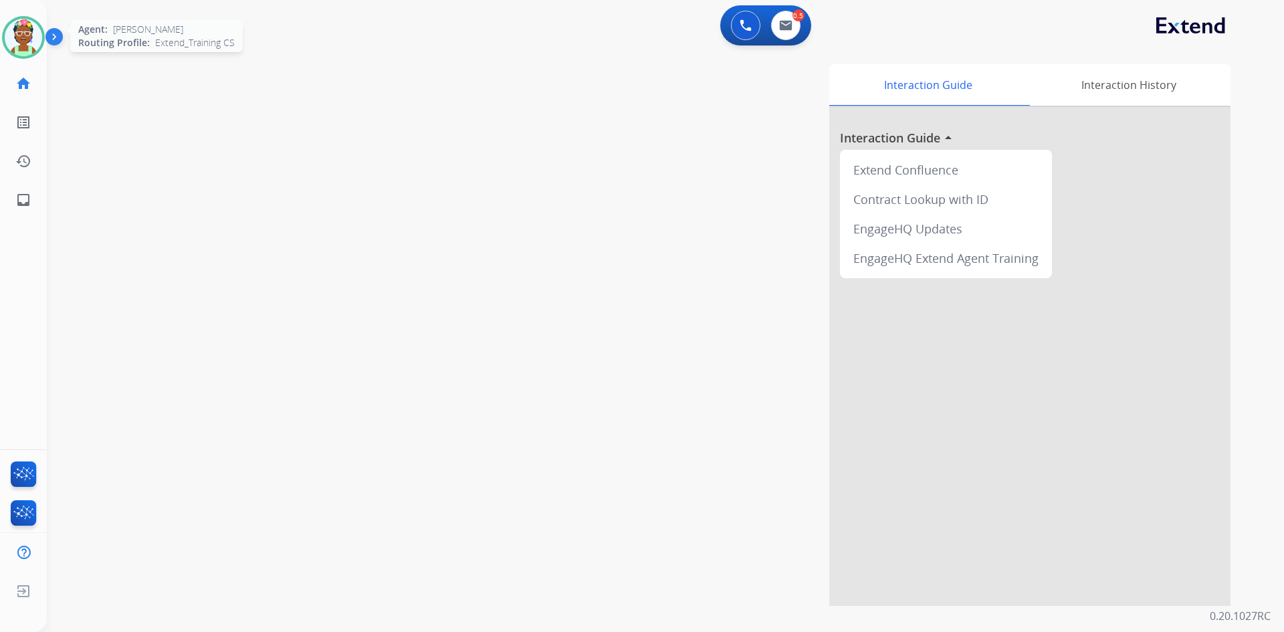
click at [29, 31] on img at bounding box center [23, 37] width 37 height 37
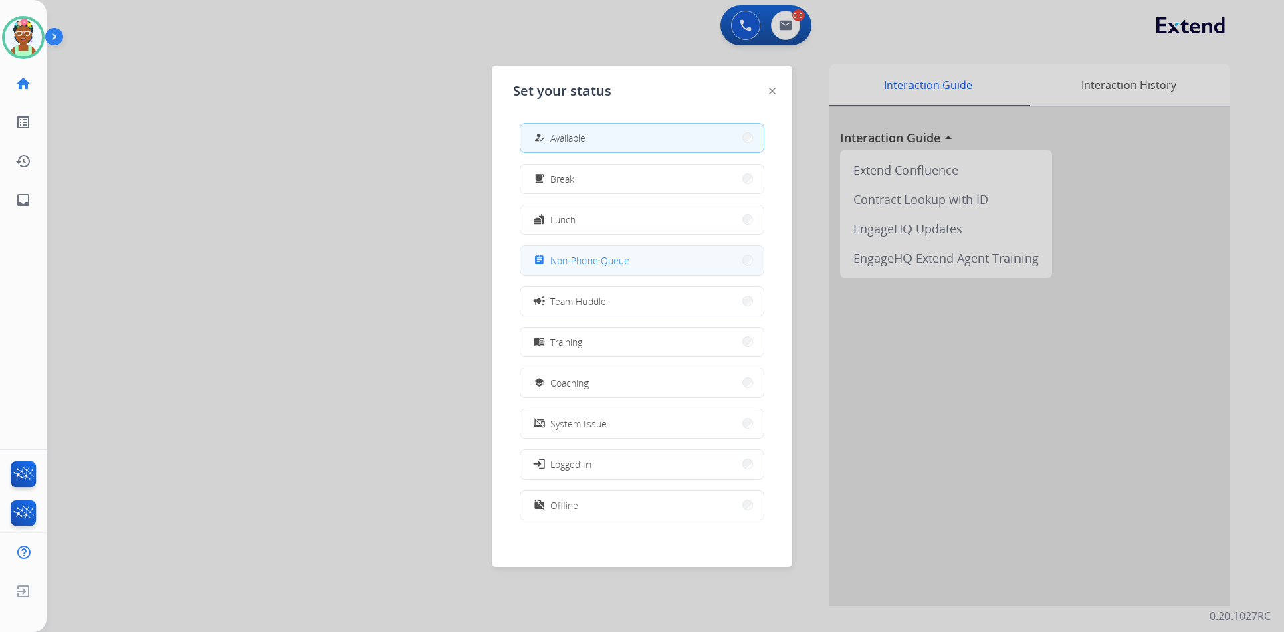
click at [596, 257] on span "Non-Phone Queue" at bounding box center [589, 260] width 79 height 14
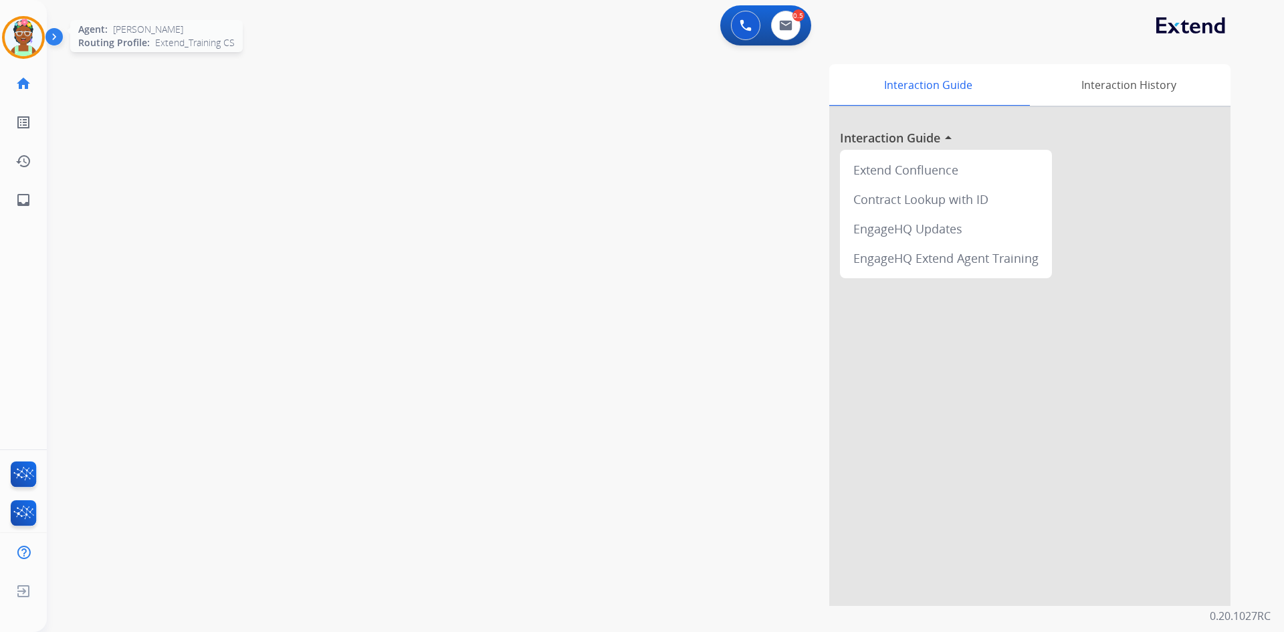
click at [25, 46] on img at bounding box center [23, 37] width 37 height 37
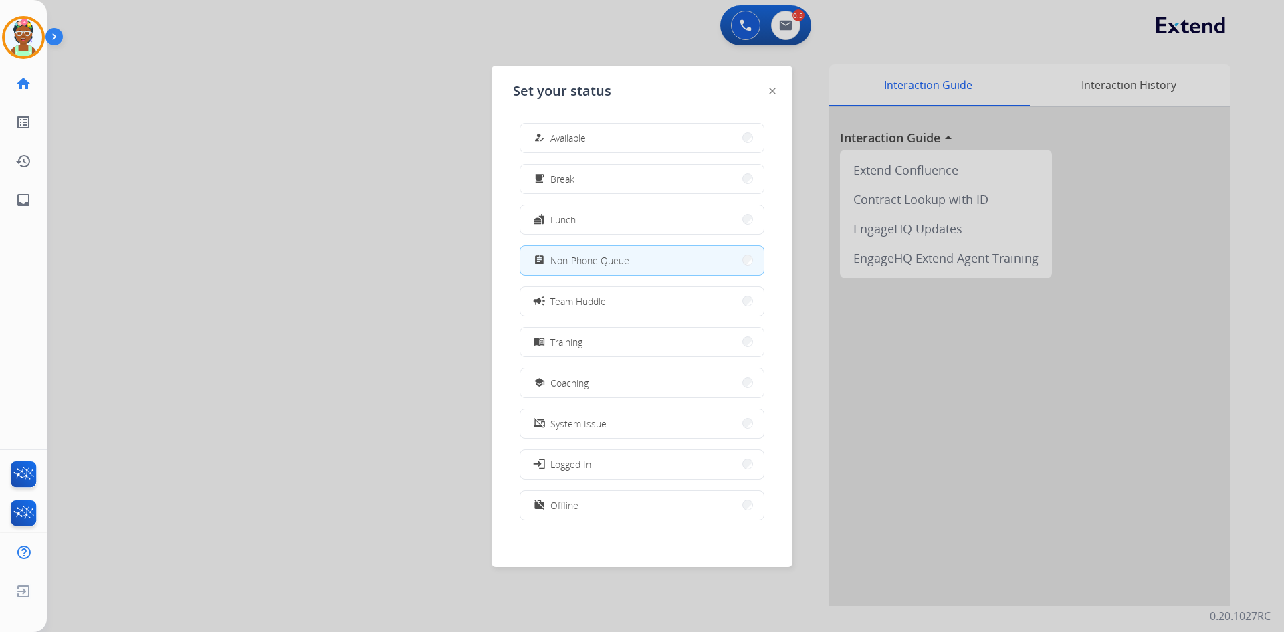
click at [574, 140] on span "Available" at bounding box center [567, 138] width 35 height 14
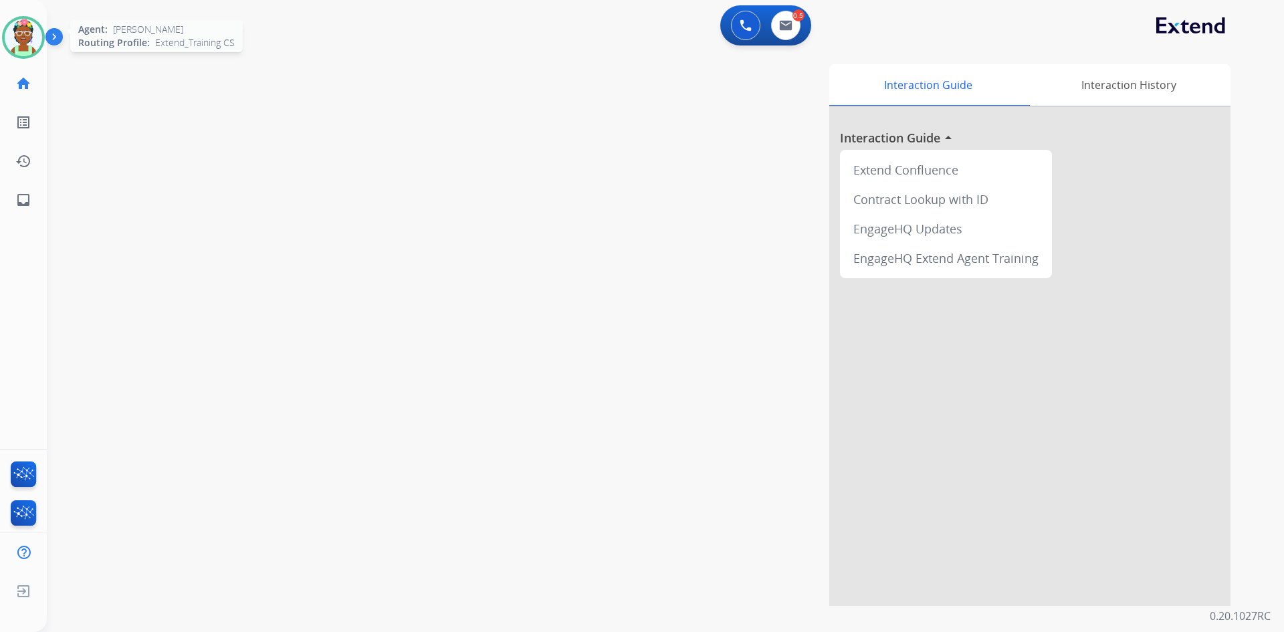
click at [24, 34] on img at bounding box center [23, 37] width 37 height 37
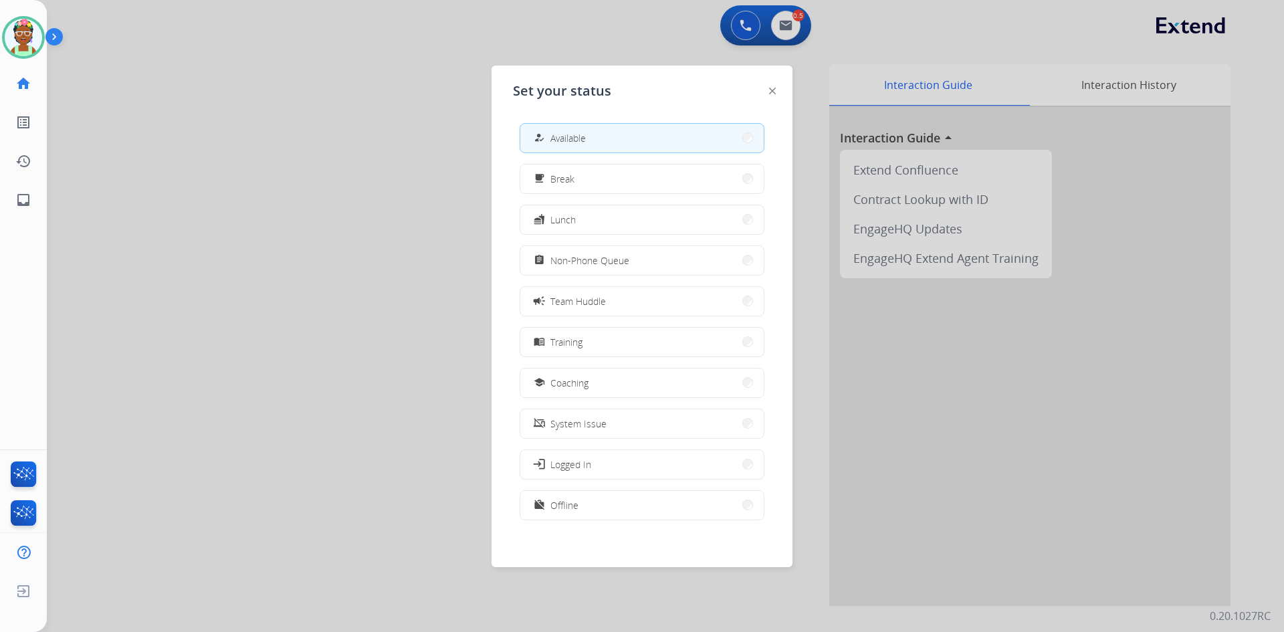
drag, startPoint x: 578, startPoint y: 503, endPoint x: 570, endPoint y: 497, distance: 11.0
click at [576, 503] on button "work_off Offline" at bounding box center [641, 505] width 243 height 29
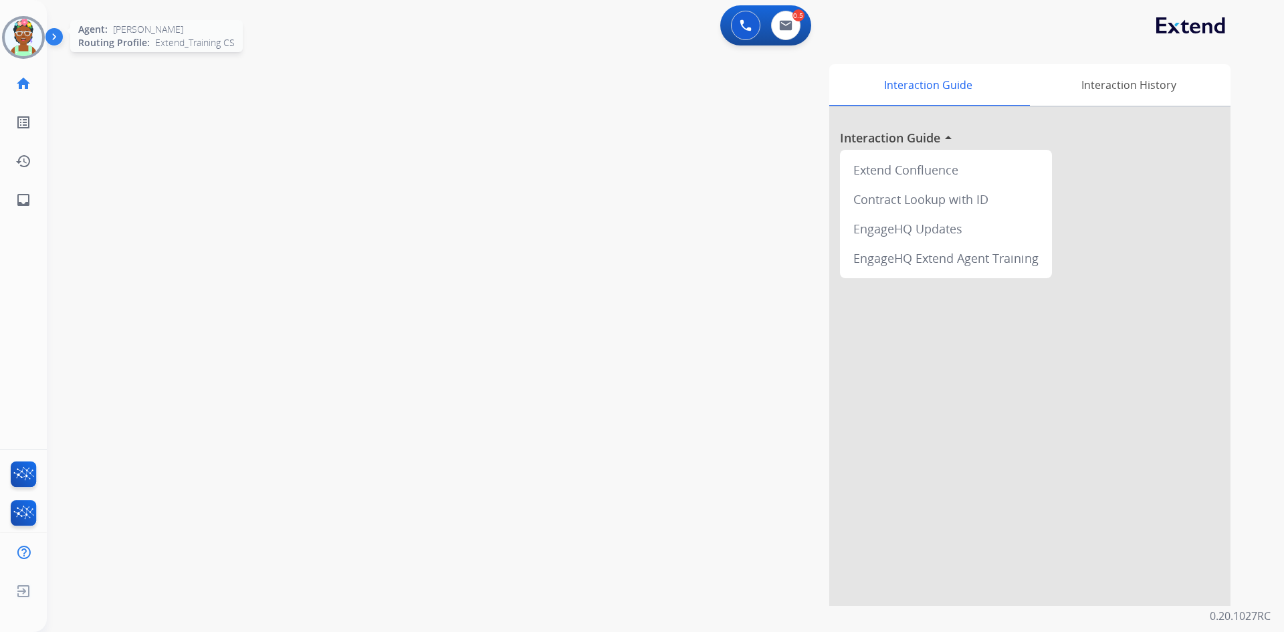
click at [6, 34] on img at bounding box center [23, 37] width 37 height 37
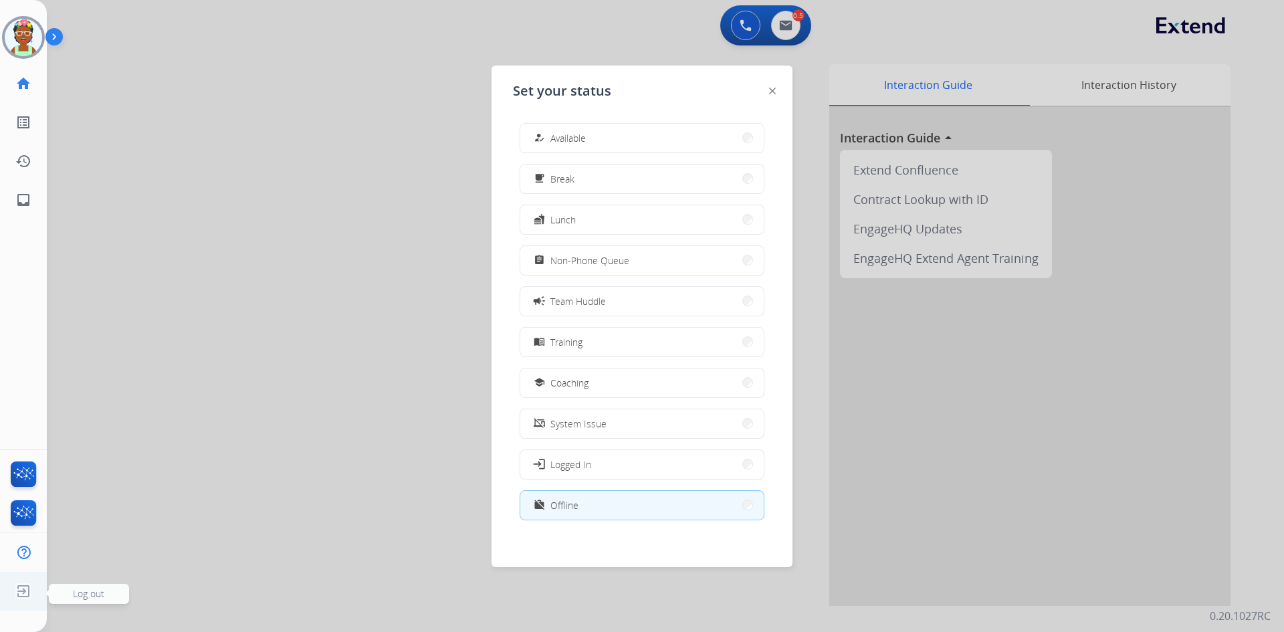
click at [20, 594] on img at bounding box center [23, 590] width 24 height 25
